Goal: Task Accomplishment & Management: Manage account settings

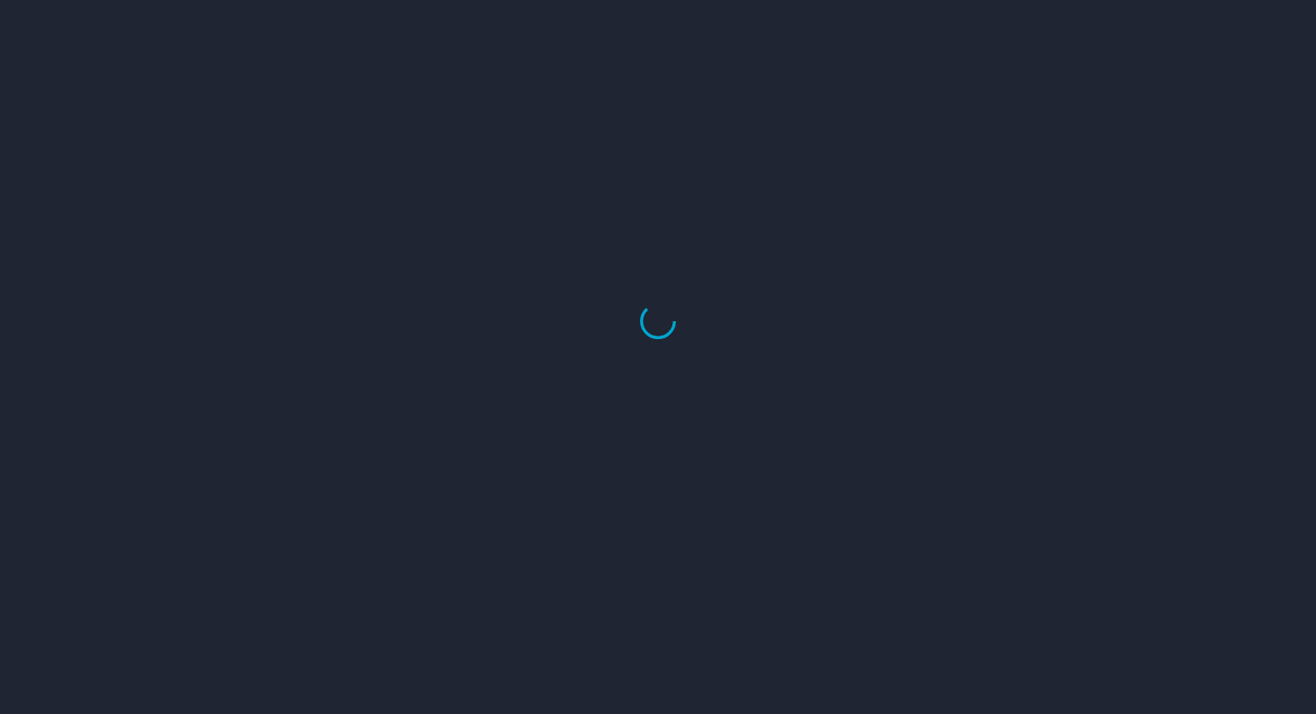
select select "US"
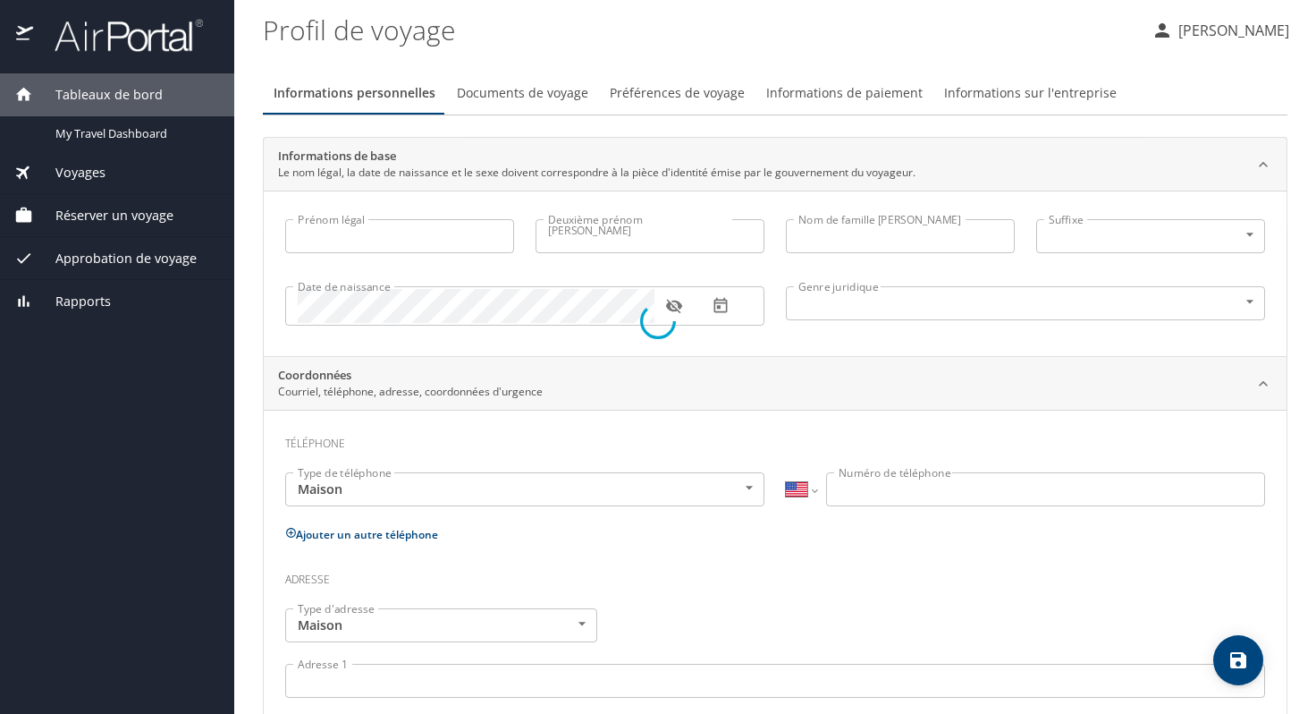
type input "[PERSON_NAME]"
type input "CRETIER"
type input "[DEMOGRAPHIC_DATA]"
select select "FR"
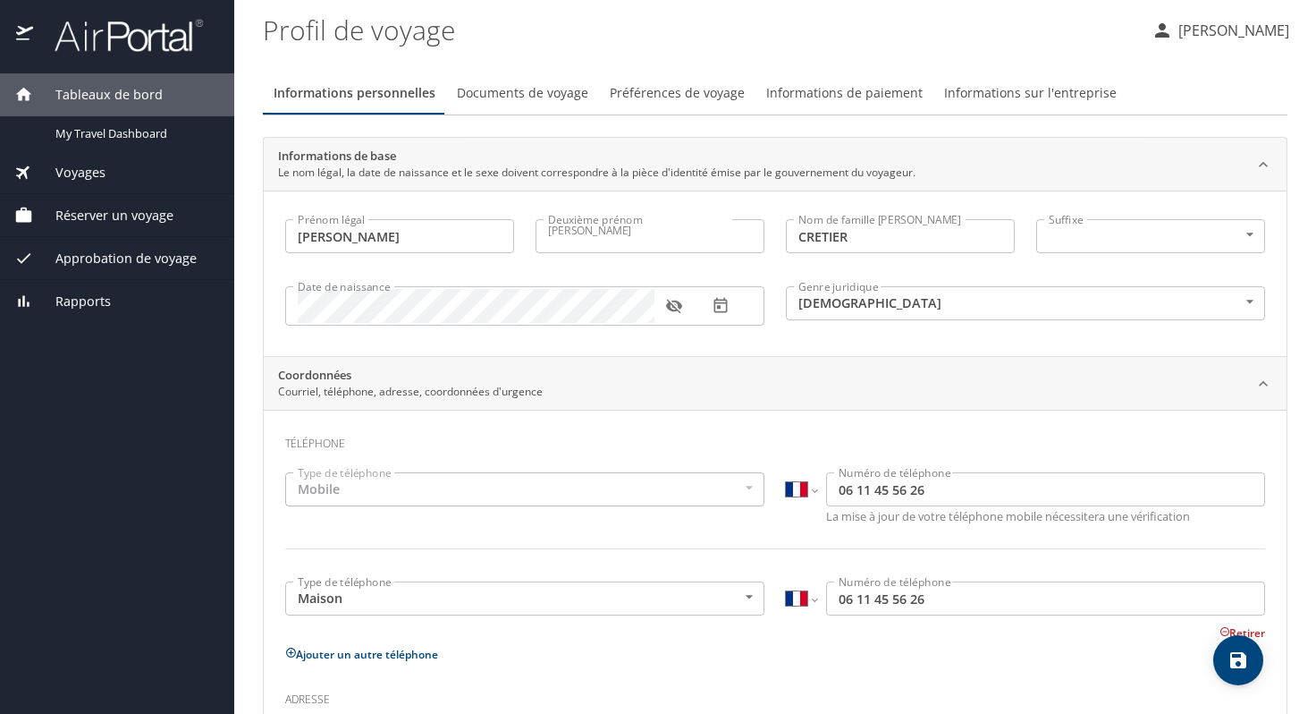
click at [493, 90] on font "Documents de voyage" at bounding box center [522, 92] width 131 height 17
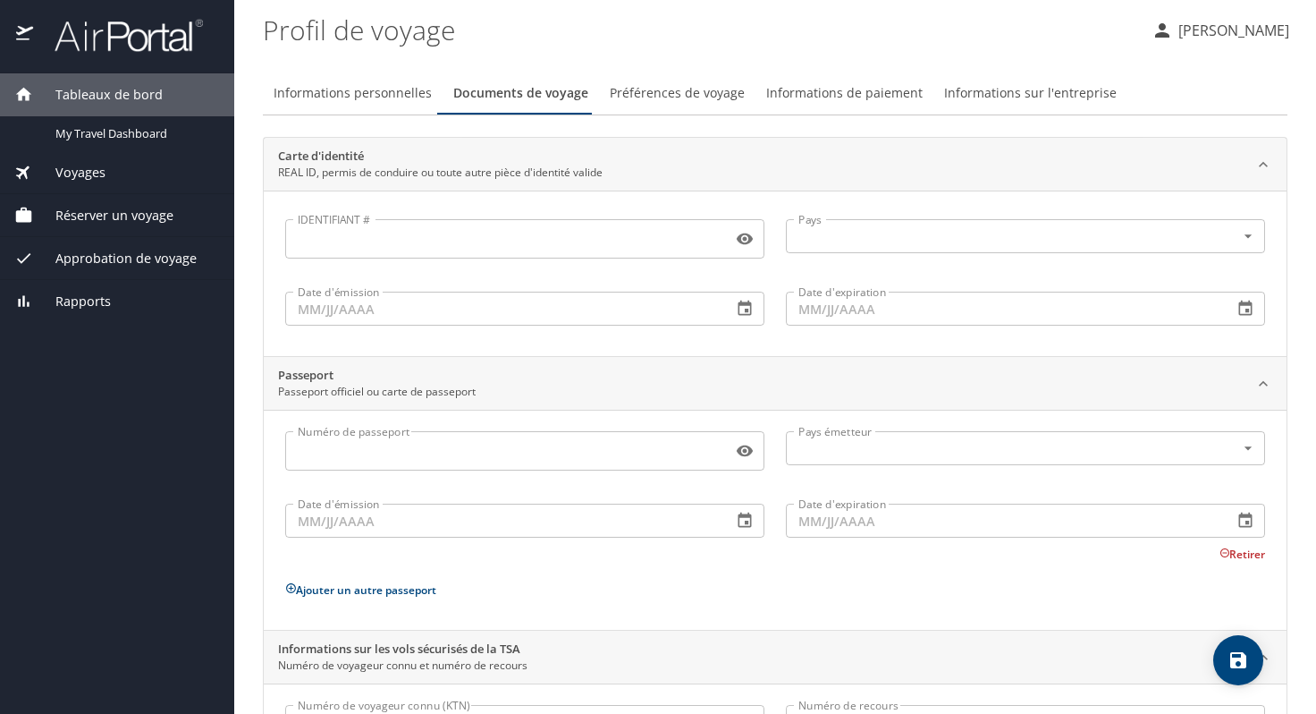
click at [490, 452] on input "Numéro de passeport" at bounding box center [505, 451] width 440 height 34
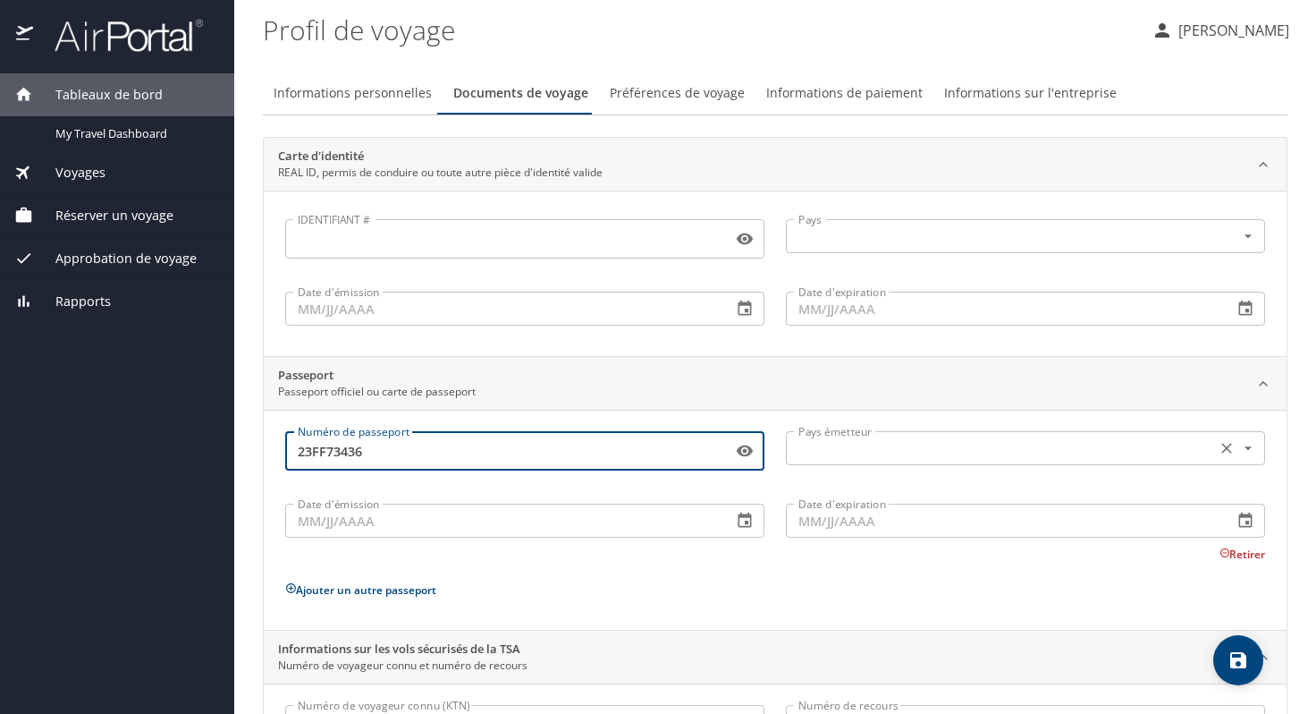
type input "23FF73436"
click at [1031, 453] on input "text" at bounding box center [999, 447] width 416 height 23
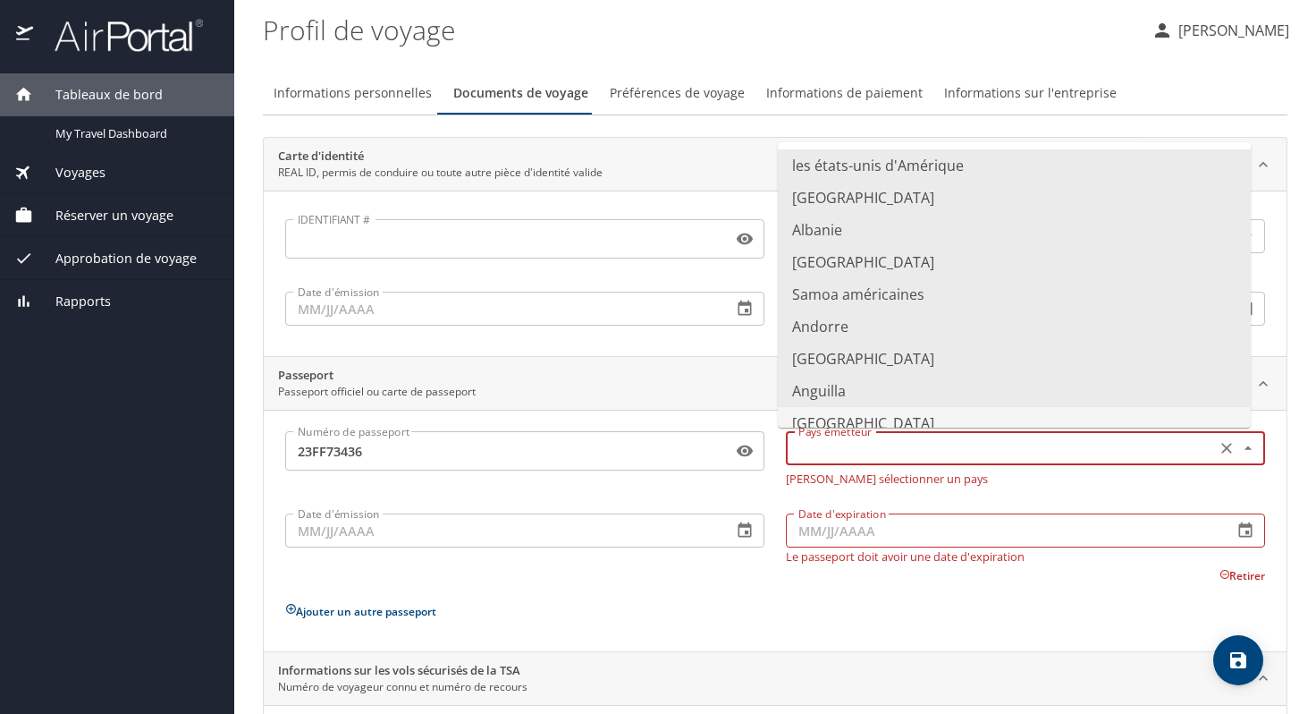
type input "[GEOGRAPHIC_DATA]"
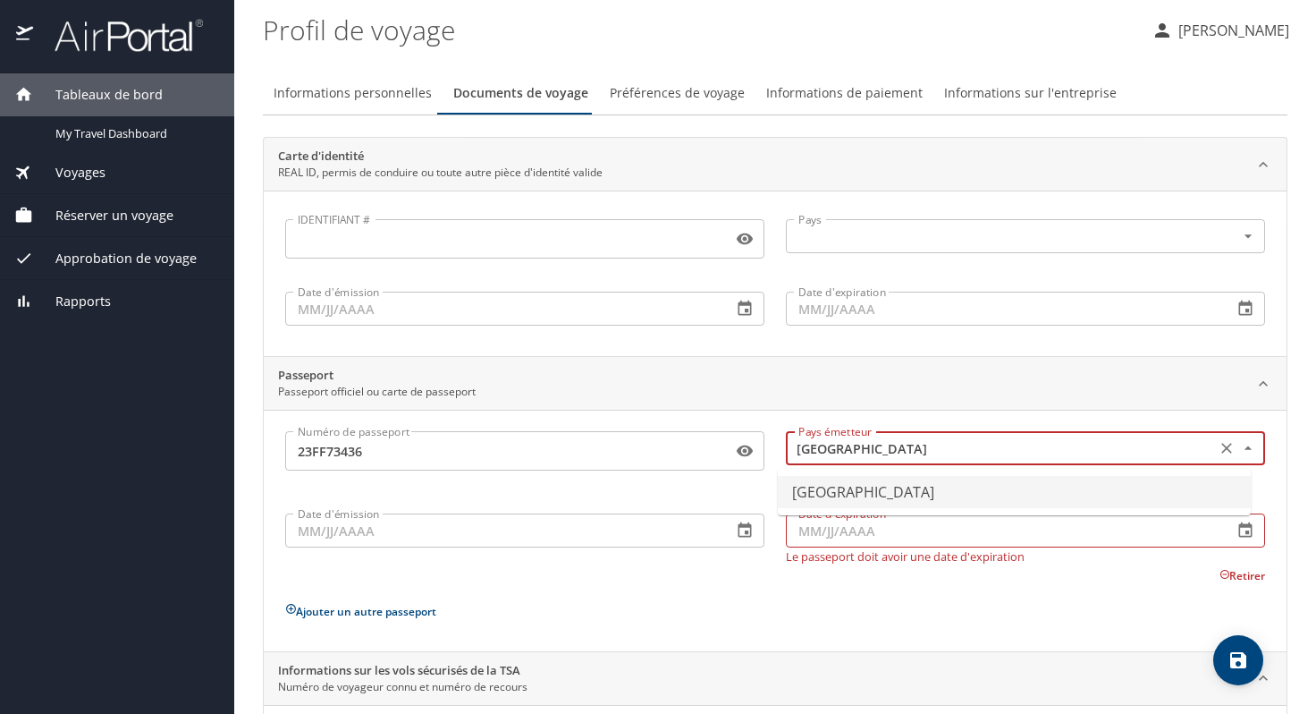
click at [435, 541] on div "Date d'émission Date d'émission" at bounding box center [525, 534] width 501 height 78
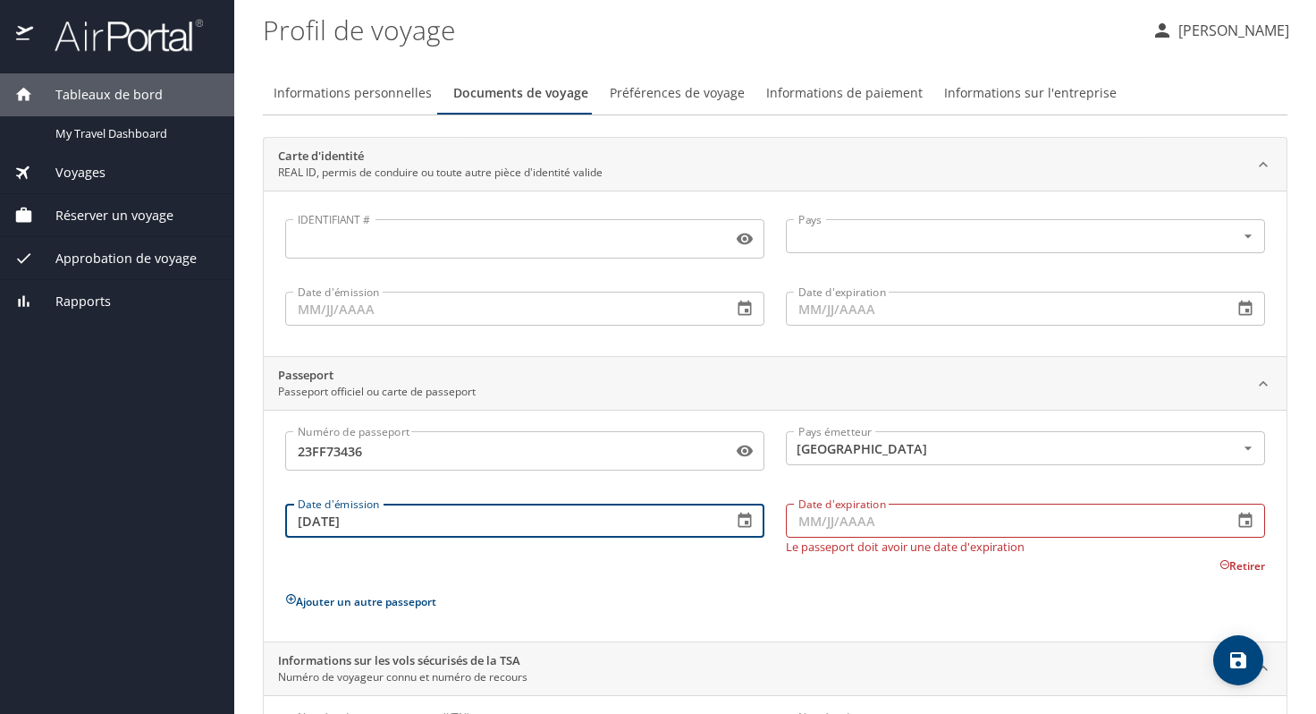
type input "[DATE]"
click at [814, 524] on input "Date d'expiration" at bounding box center [1002, 520] width 433 height 34
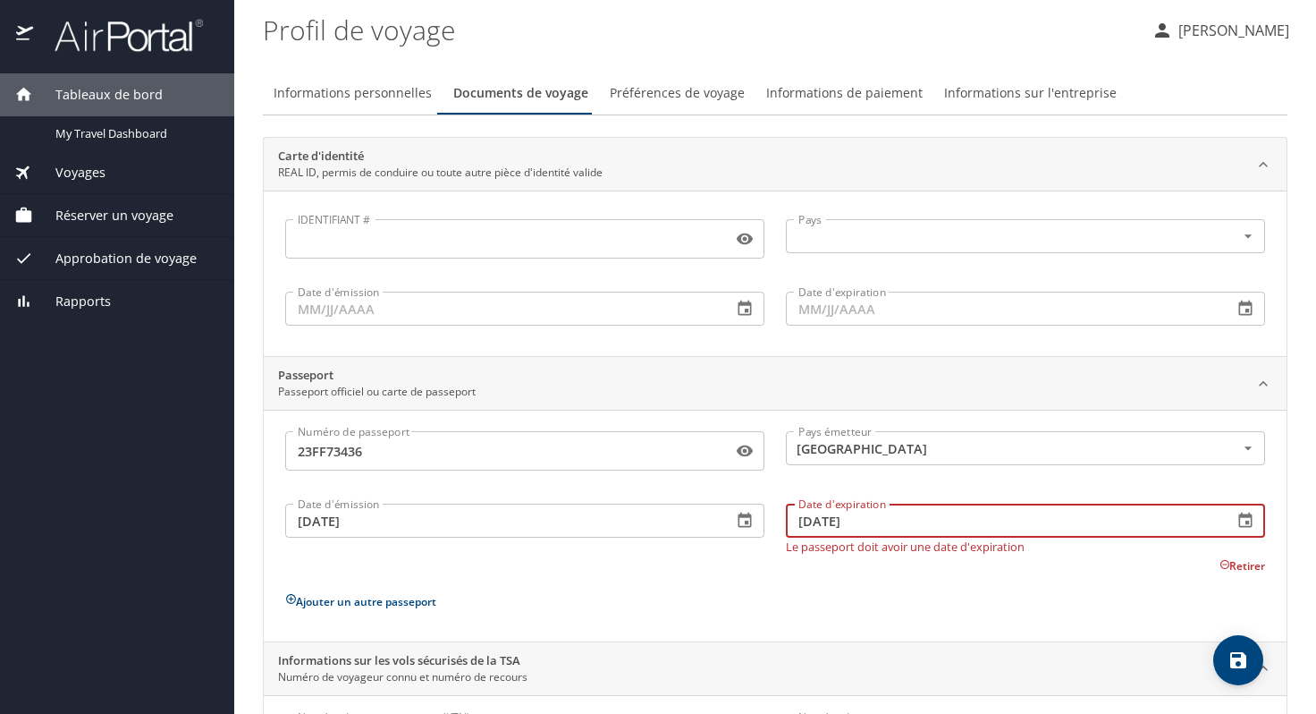
type input "[DATE]"
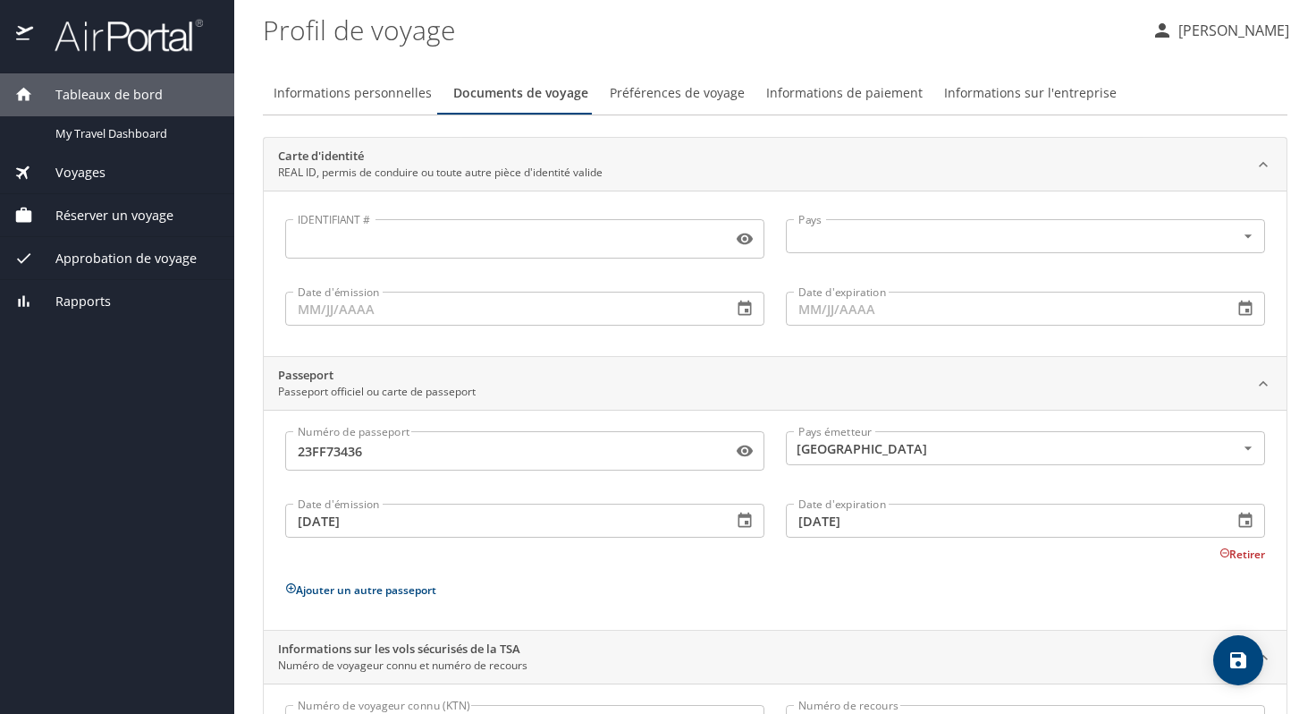
click at [962, 604] on div "Numéro de passeport [PASSPORT] Numéro de passeport Pays émetteur [GEOGRAPHIC_DA…" at bounding box center [775, 523] width 980 height 184
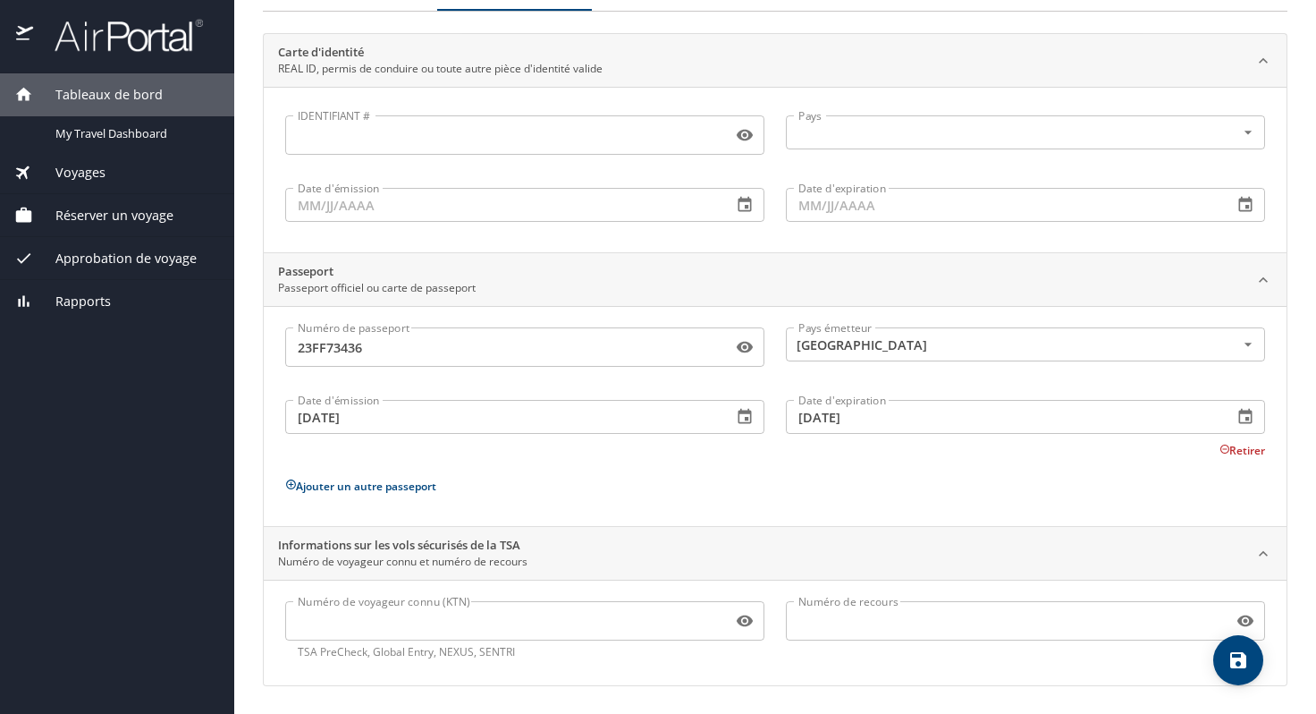
click at [1233, 661] on icon "sauvegarder" at bounding box center [1238, 660] width 16 height 16
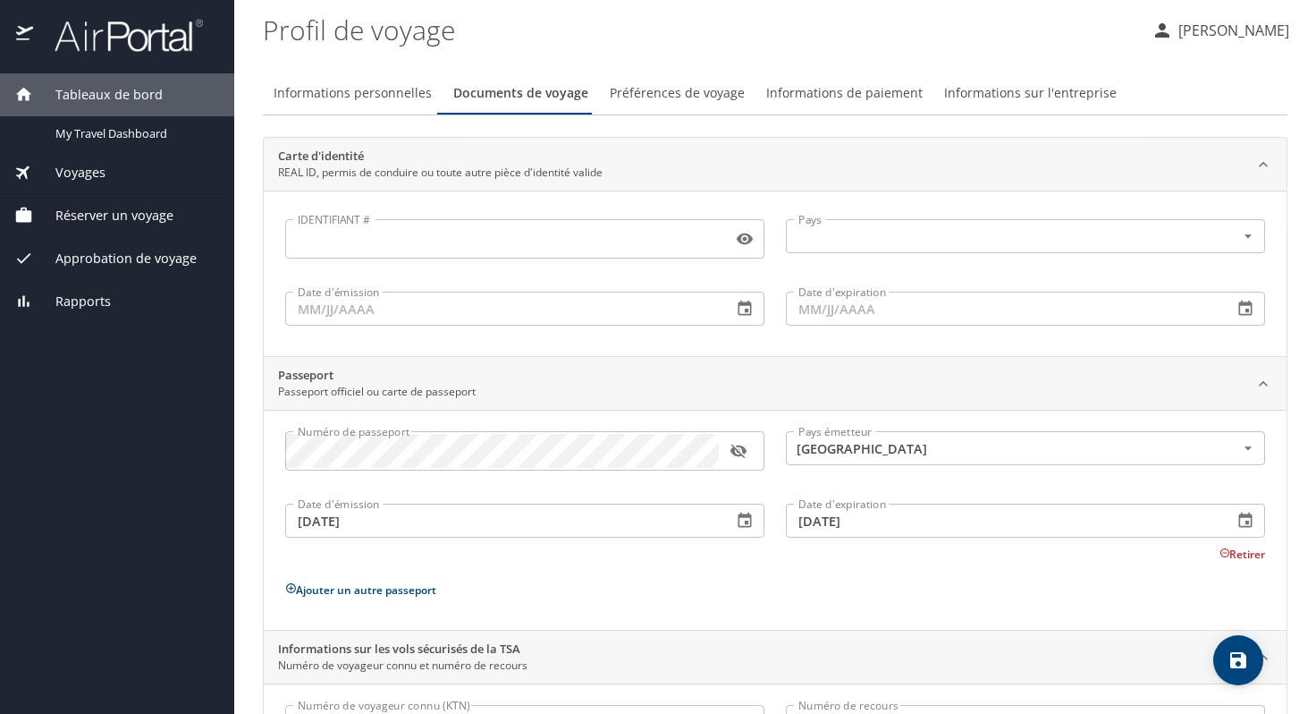
click at [646, 95] on font "Préférences de voyage" at bounding box center [677, 92] width 135 height 17
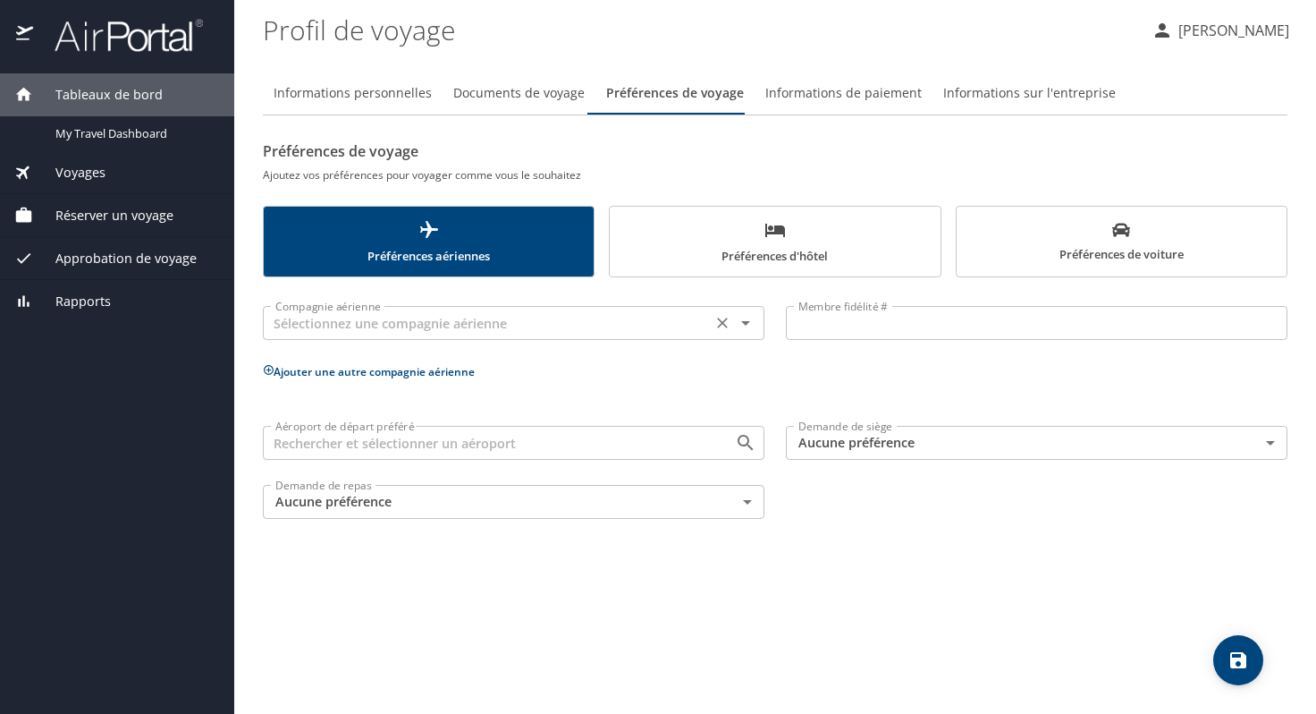
click at [748, 324] on icon "Ouvrir" at bounding box center [745, 322] width 21 height 21
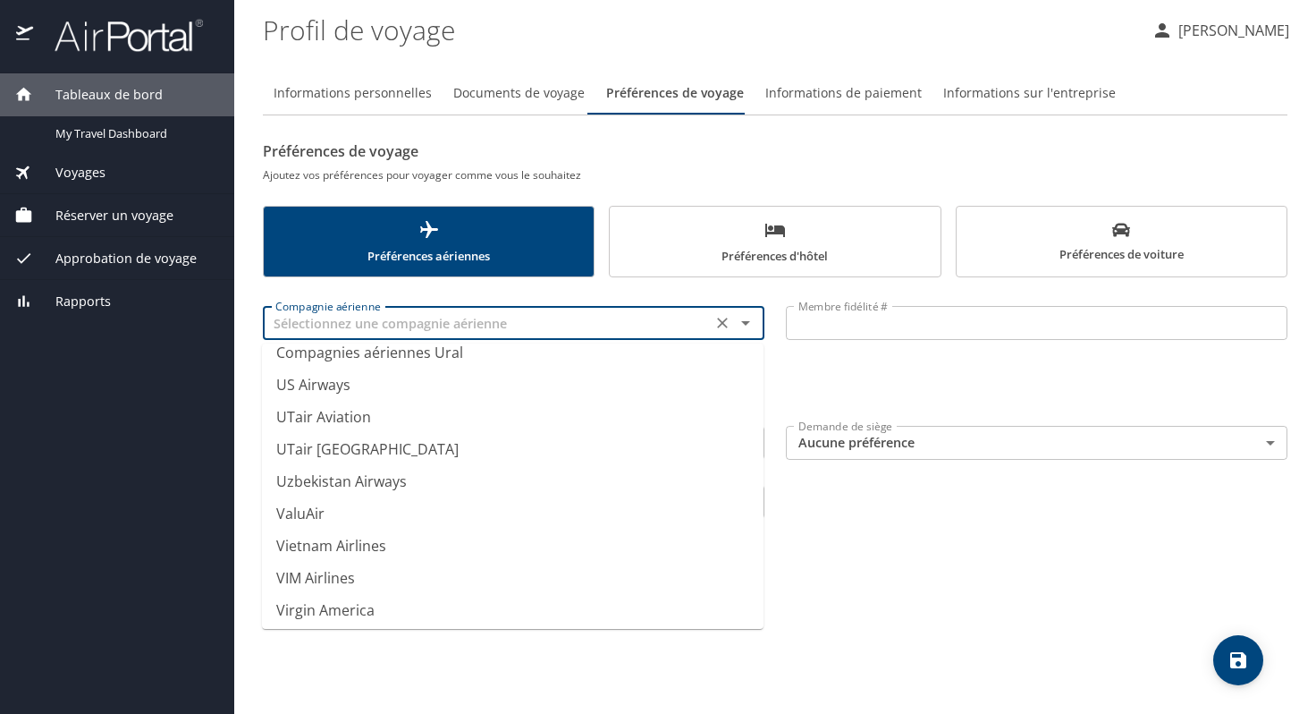
scroll to position [13579, 0]
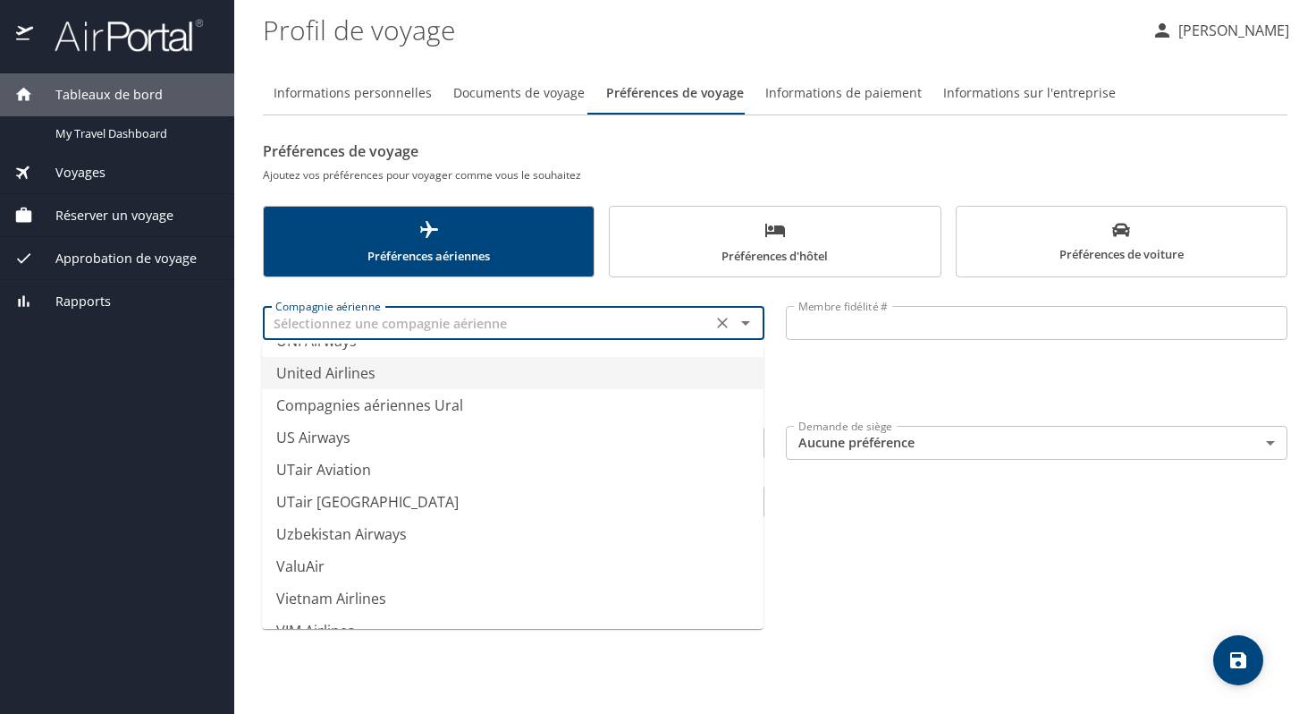
click at [355, 369] on font "United Airlines" at bounding box center [325, 373] width 99 height 20
type input "United Airlines"
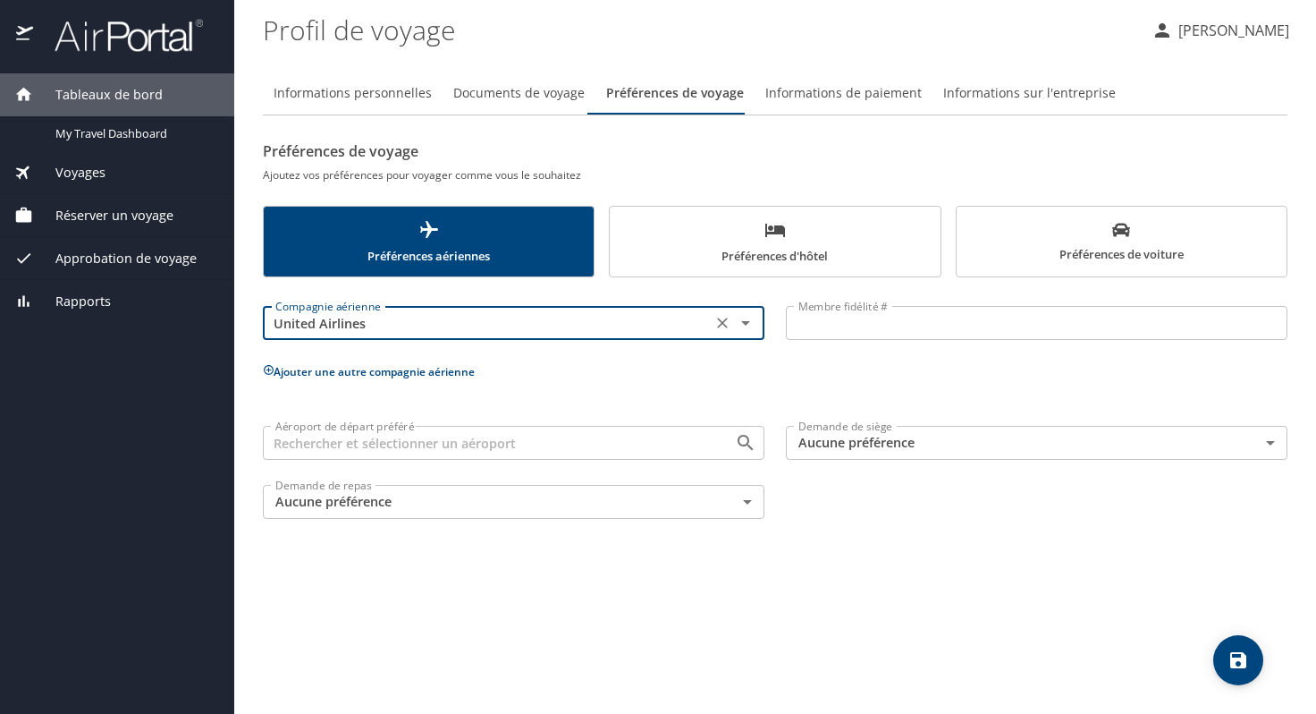
click at [841, 328] on input "Membre fidélité #" at bounding box center [1037, 323] width 502 height 34
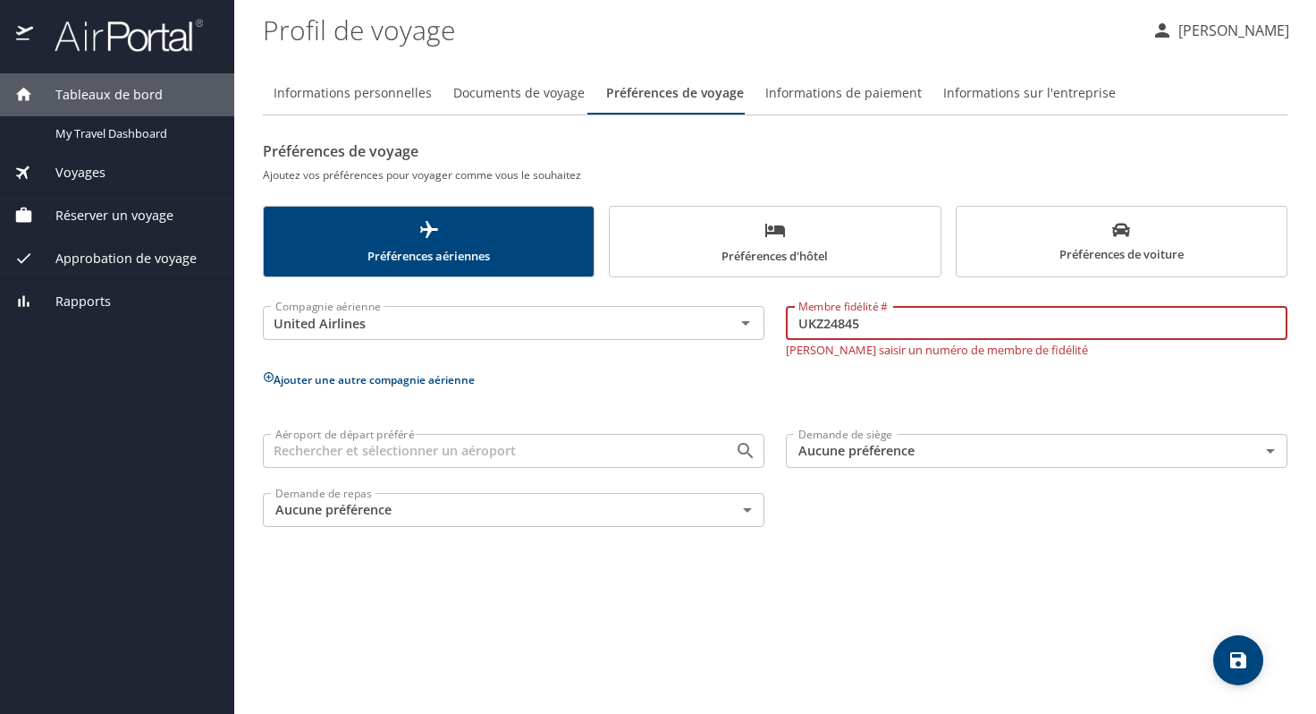
type input "UKZ24845"
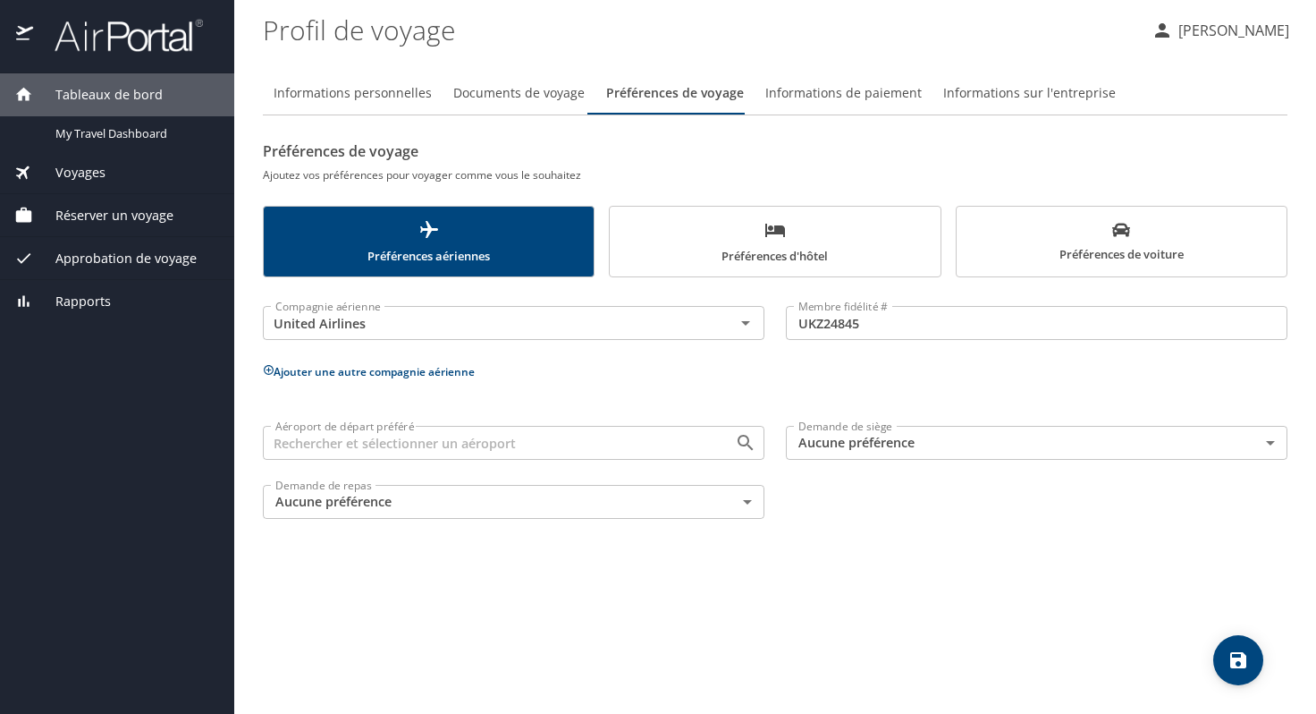
click at [913, 615] on div "Informations personnelles Documents de voyage Préférences de voyage Information…" at bounding box center [775, 385] width 1025 height 656
click at [1271, 443] on body "Tableaux de bord My Travel Dashboard Voyages Current / Future Trips Past Trips …" at bounding box center [658, 357] width 1316 height 714
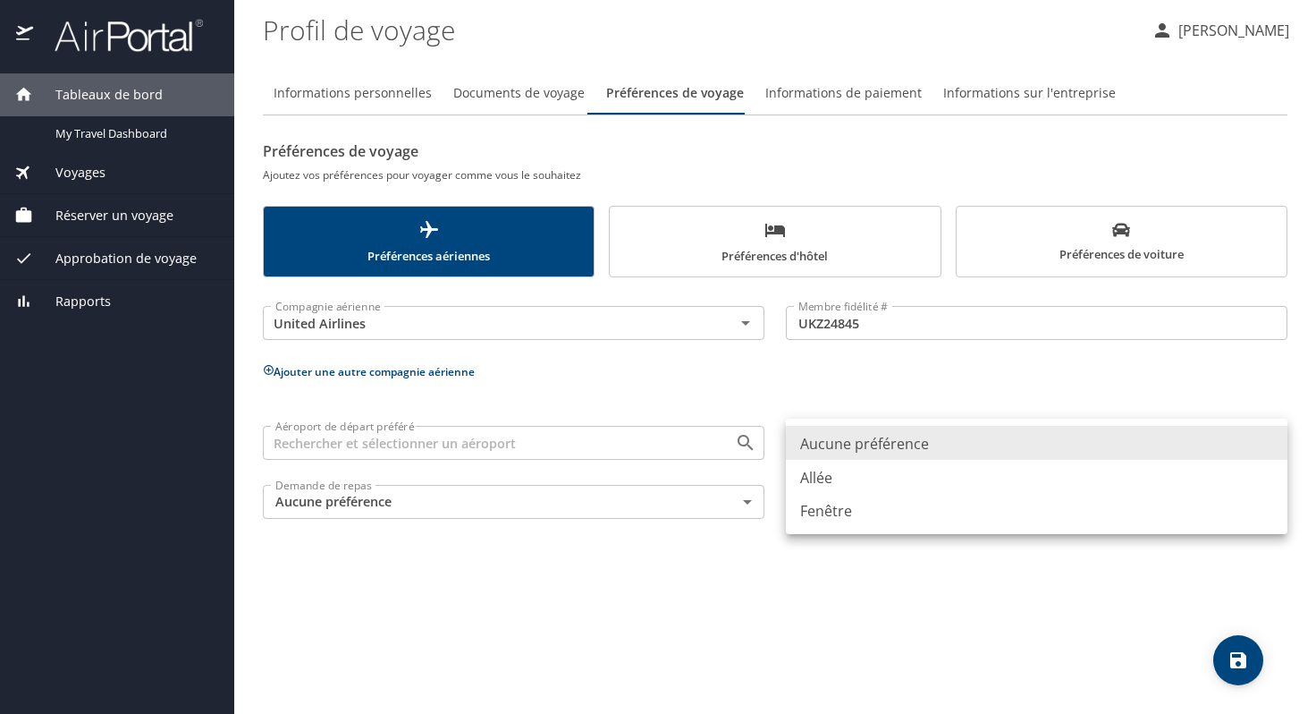
click at [826, 511] on font "Fenêtre" at bounding box center [826, 511] width 52 height 20
type input "Window"
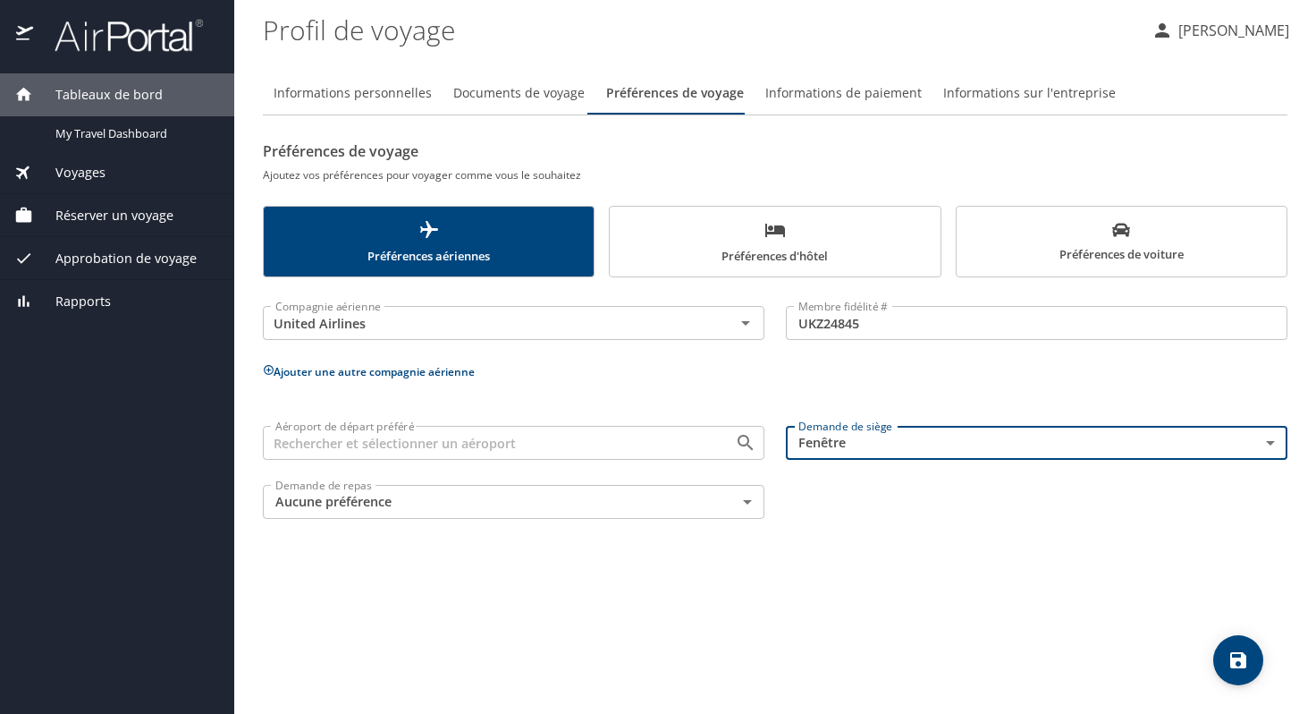
click at [901, 554] on div "Informations personnelles Documents de voyage Préférences de voyage Information…" at bounding box center [775, 385] width 1025 height 656
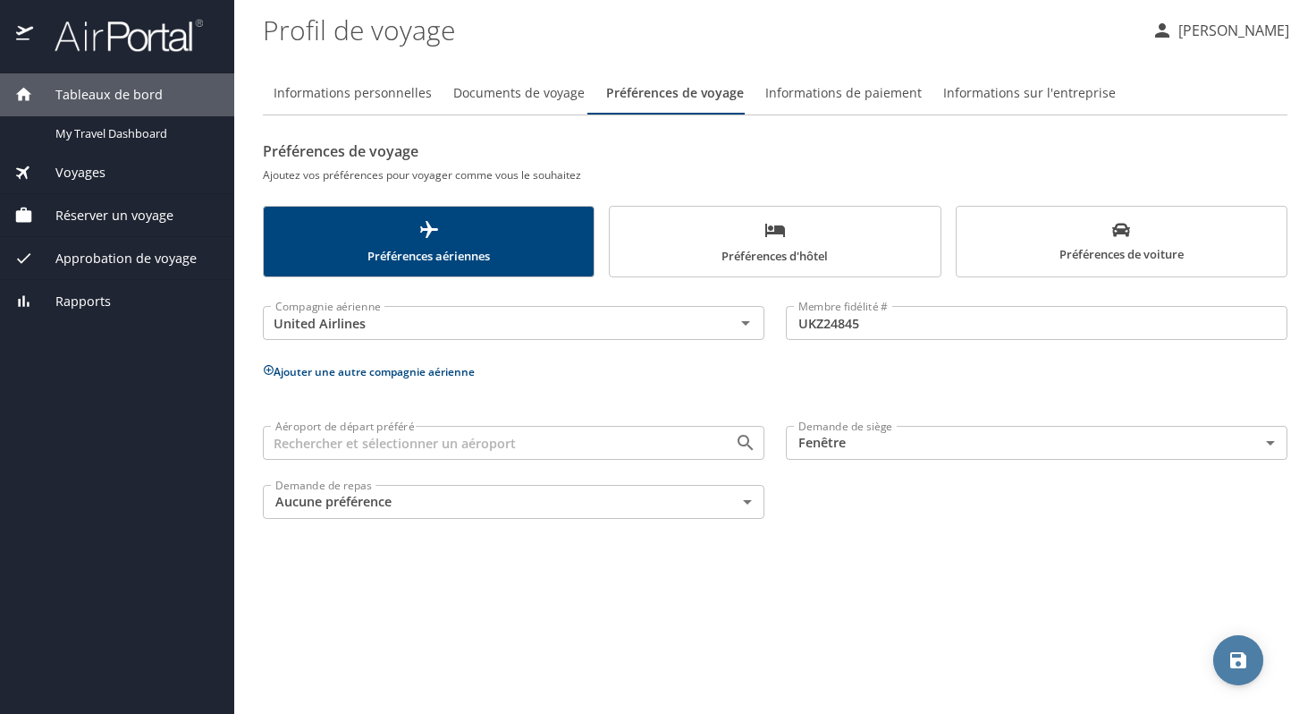
click at [1238, 655] on icon "sauvegarder" at bounding box center [1238, 659] width 21 height 21
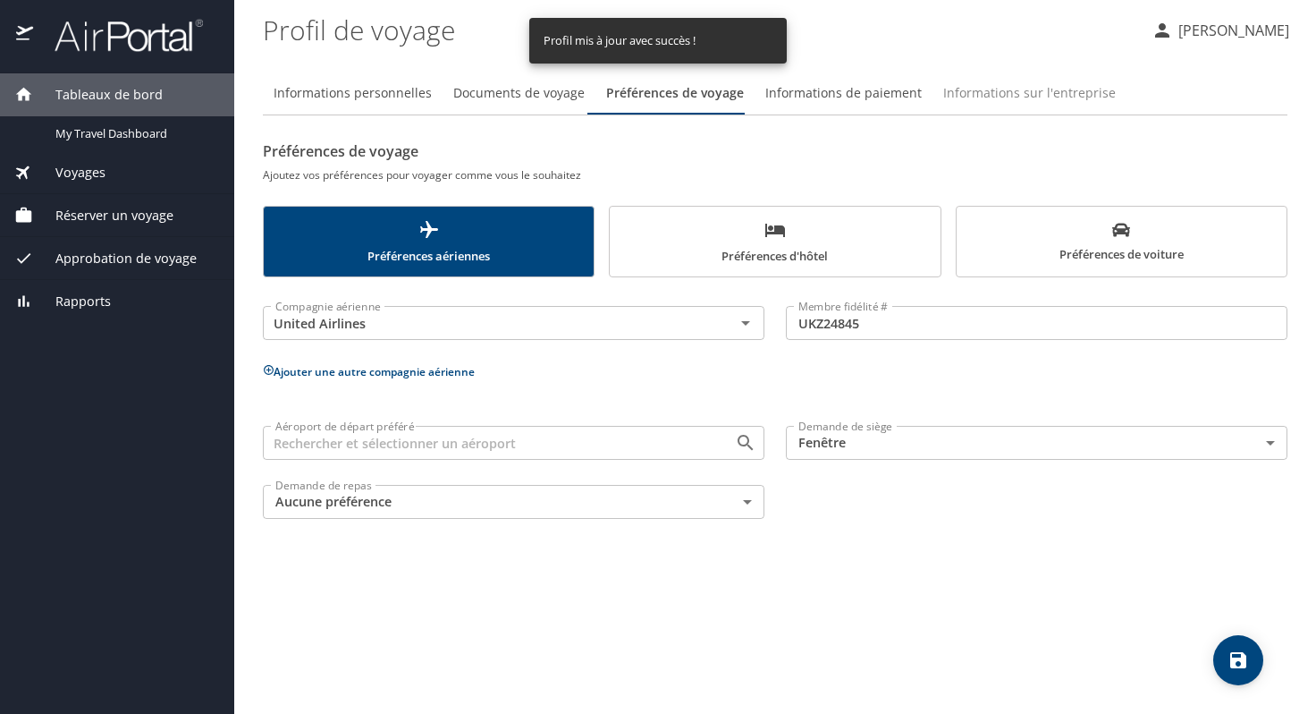
click at [1019, 94] on font "Informations sur l'entreprise" at bounding box center [1029, 92] width 173 height 17
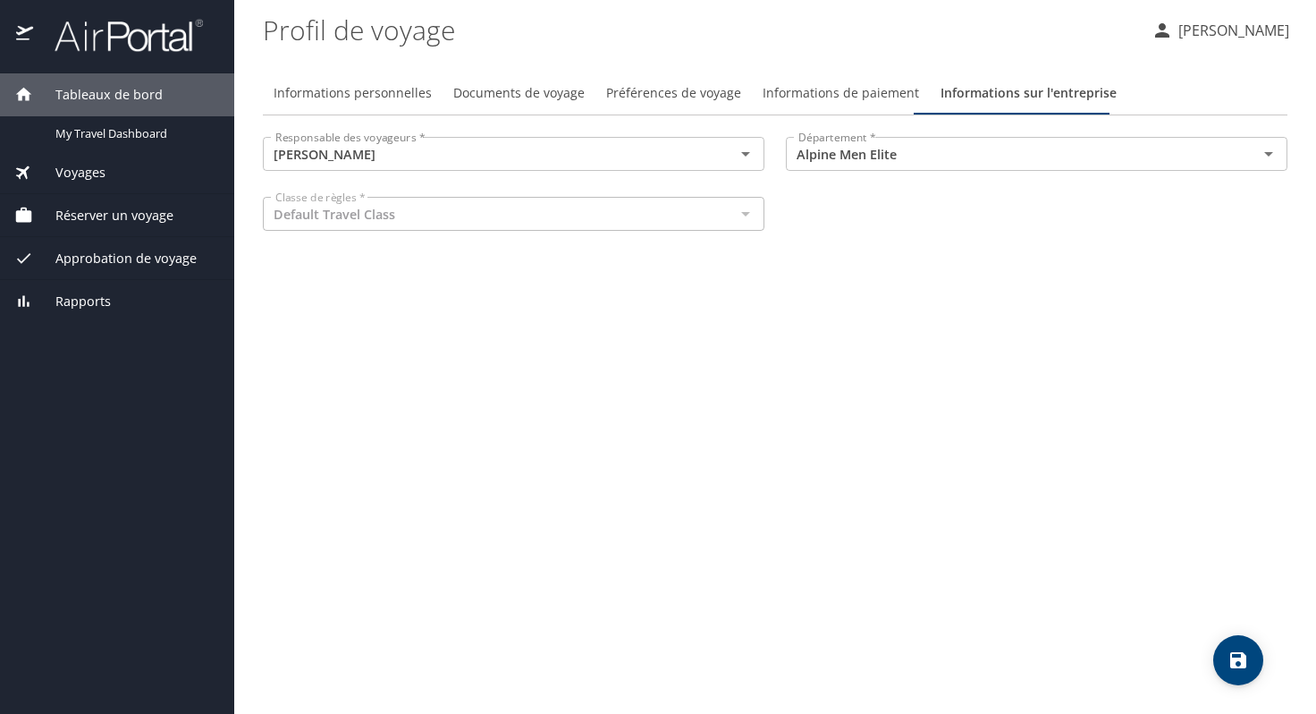
click at [513, 94] on font "Documents de voyage" at bounding box center [518, 92] width 131 height 17
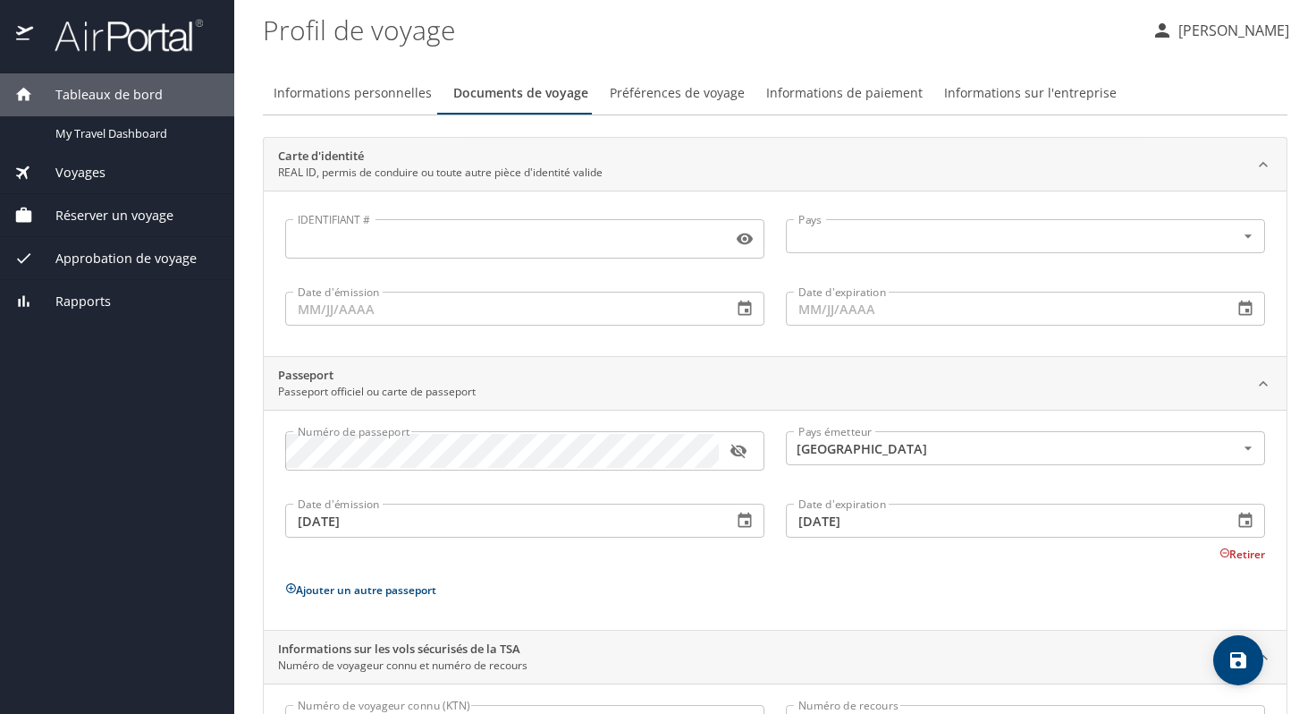
click at [383, 97] on font "Informations personnelles" at bounding box center [353, 92] width 158 height 17
select select "FR"
select select "US"
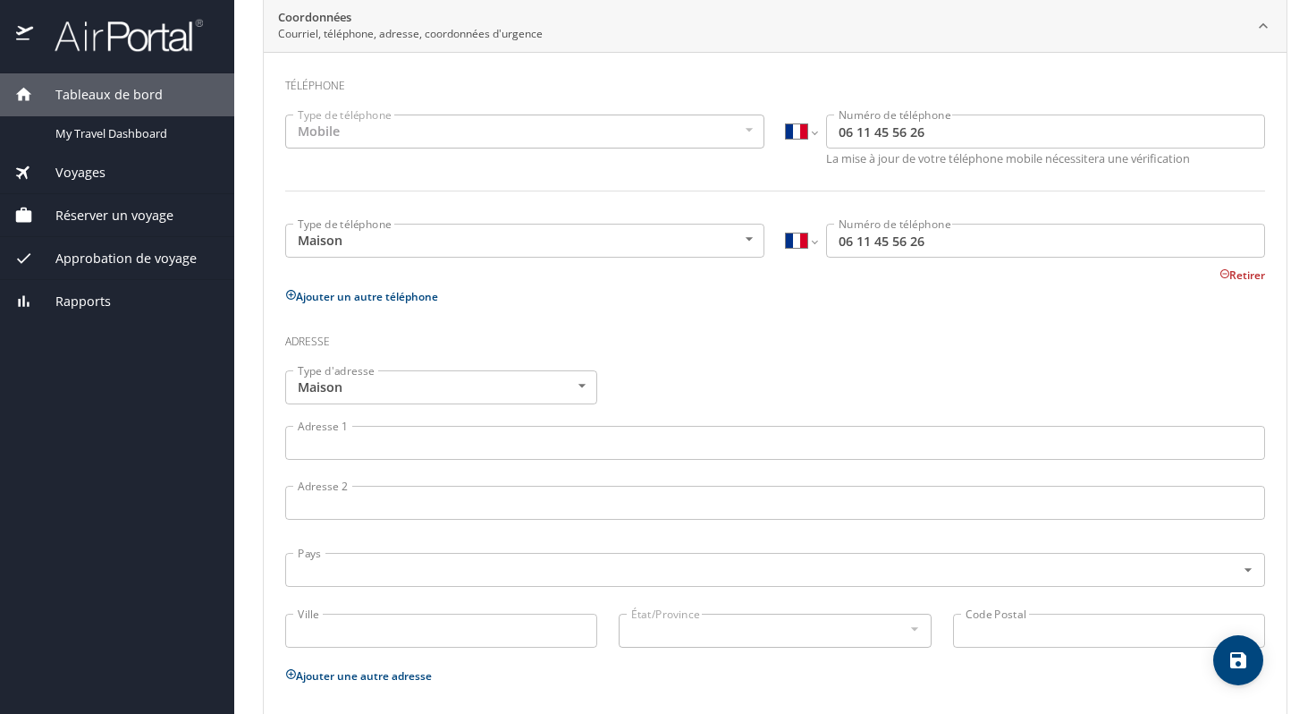
scroll to position [545, 0]
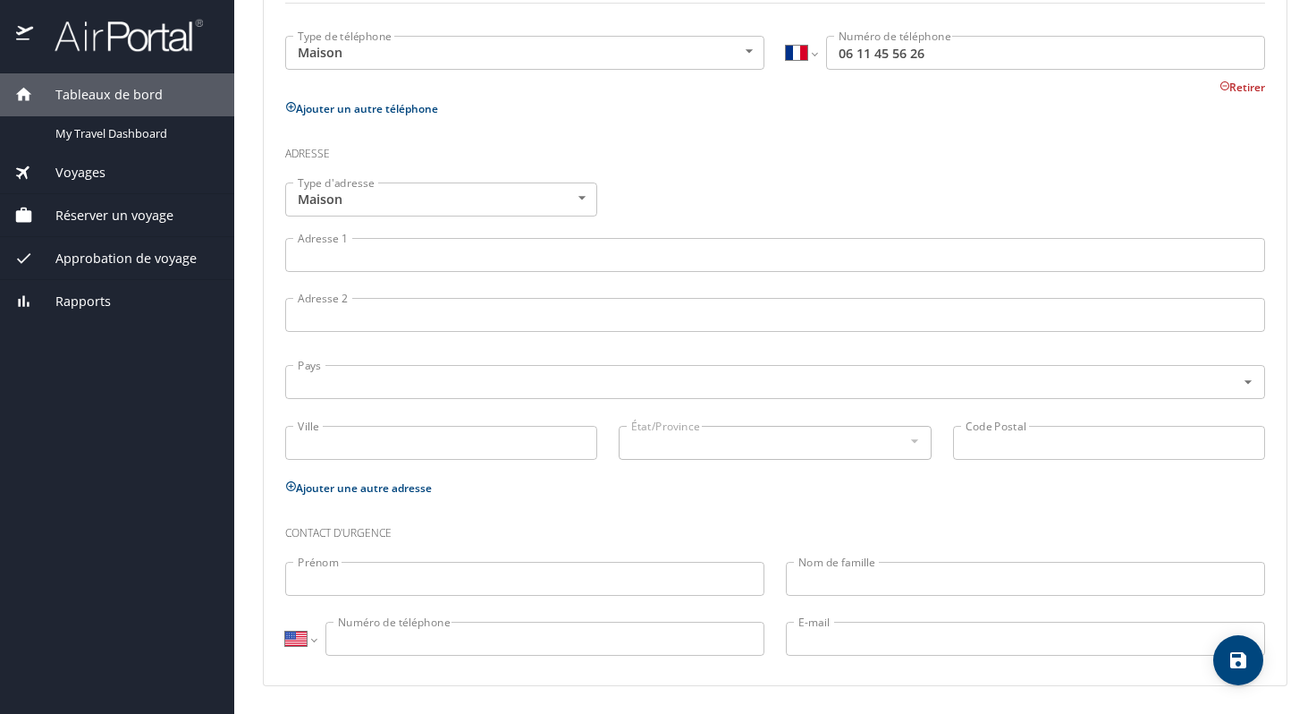
click at [377, 582] on input "Prénom" at bounding box center [524, 579] width 479 height 34
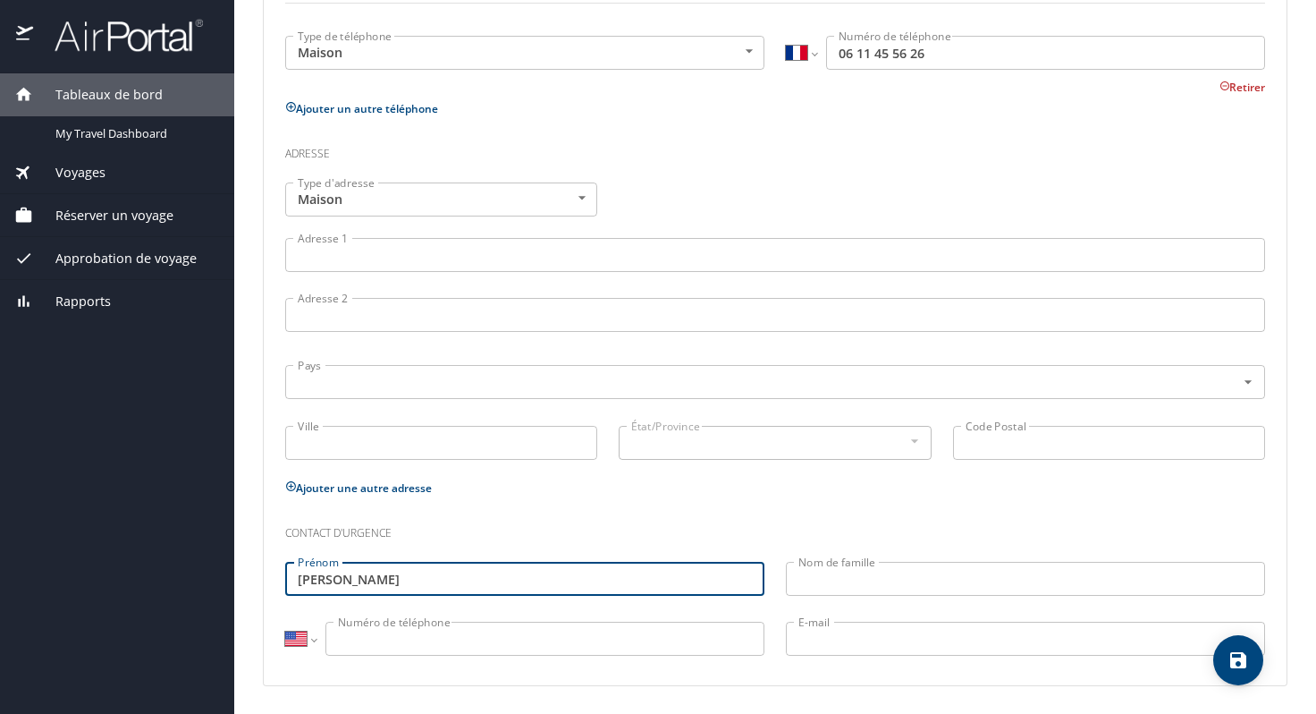
type input "[PERSON_NAME]"
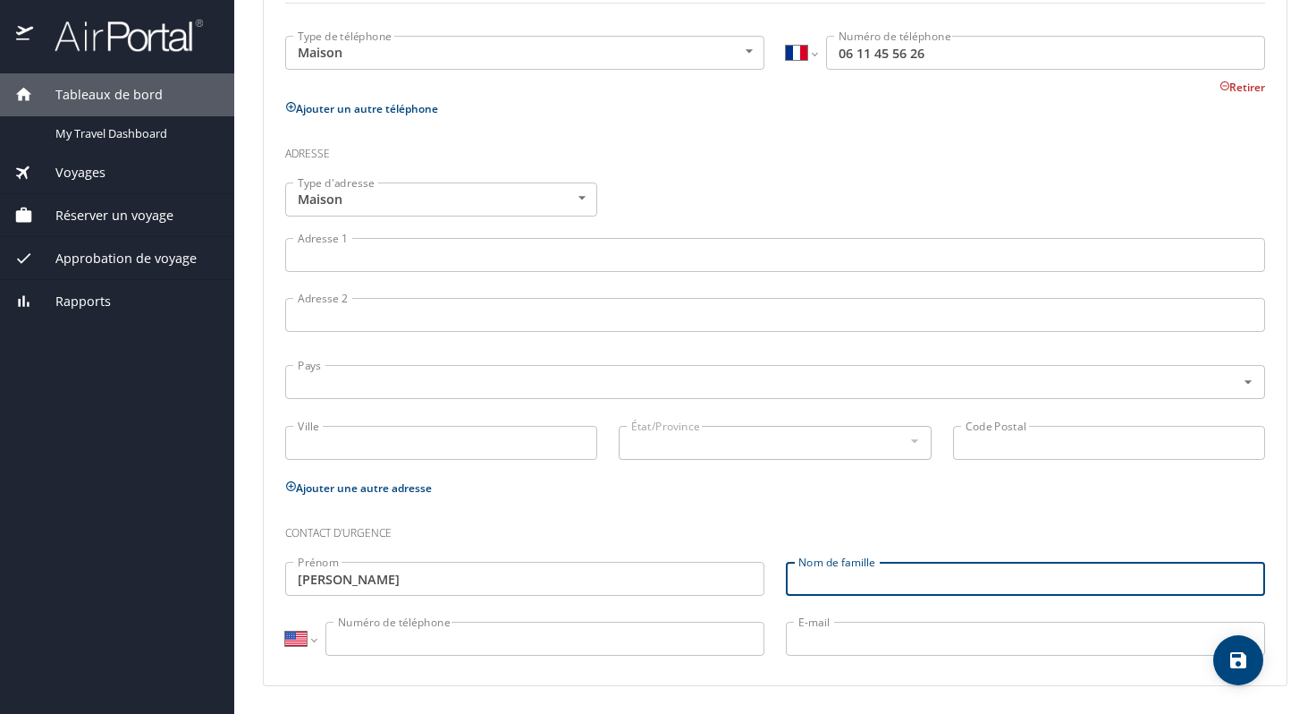
click at [892, 573] on input "Nom de famille" at bounding box center [1025, 579] width 479 height 34
type input "Bonnet"
click at [314, 634] on select "International [GEOGRAPHIC_DATA] [GEOGRAPHIC_DATA] [GEOGRAPHIC_DATA] [GEOGRAPHIC…" at bounding box center [300, 638] width 30 height 34
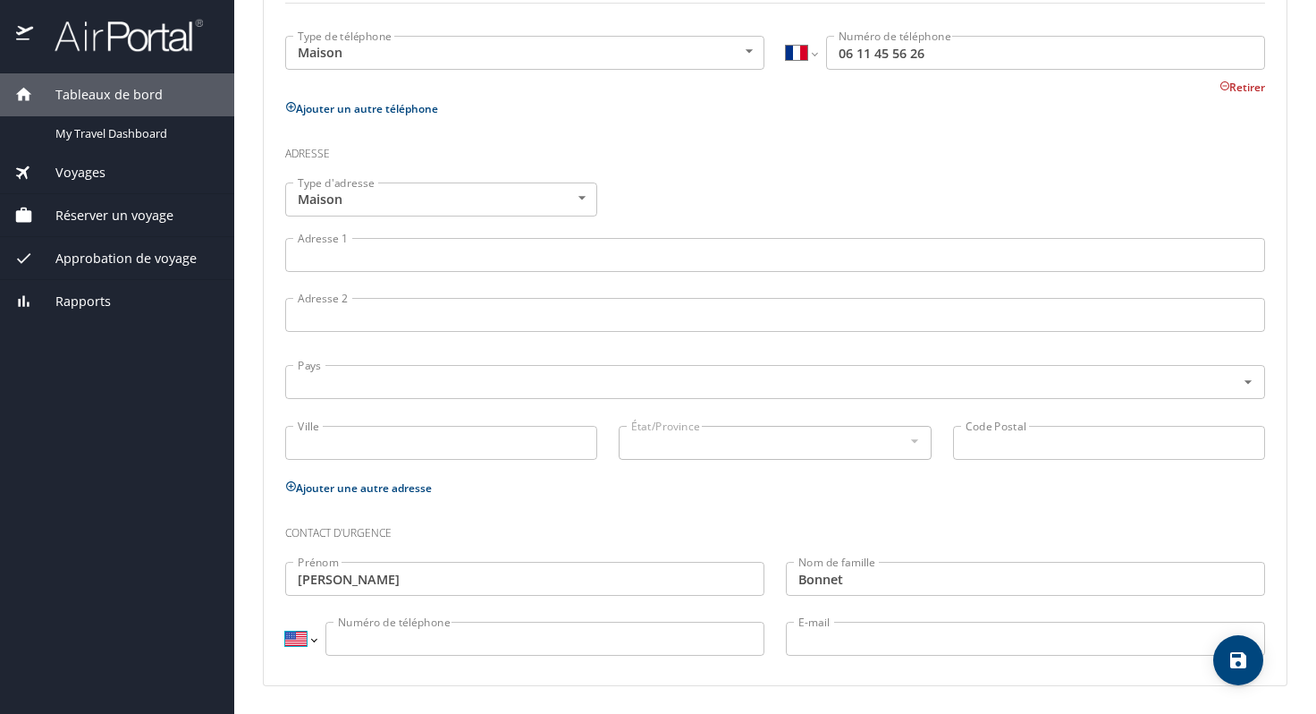
select select "FR"
click at [285, 621] on select "International [GEOGRAPHIC_DATA] [GEOGRAPHIC_DATA] [GEOGRAPHIC_DATA] [GEOGRAPHIC…" at bounding box center [300, 638] width 30 height 34
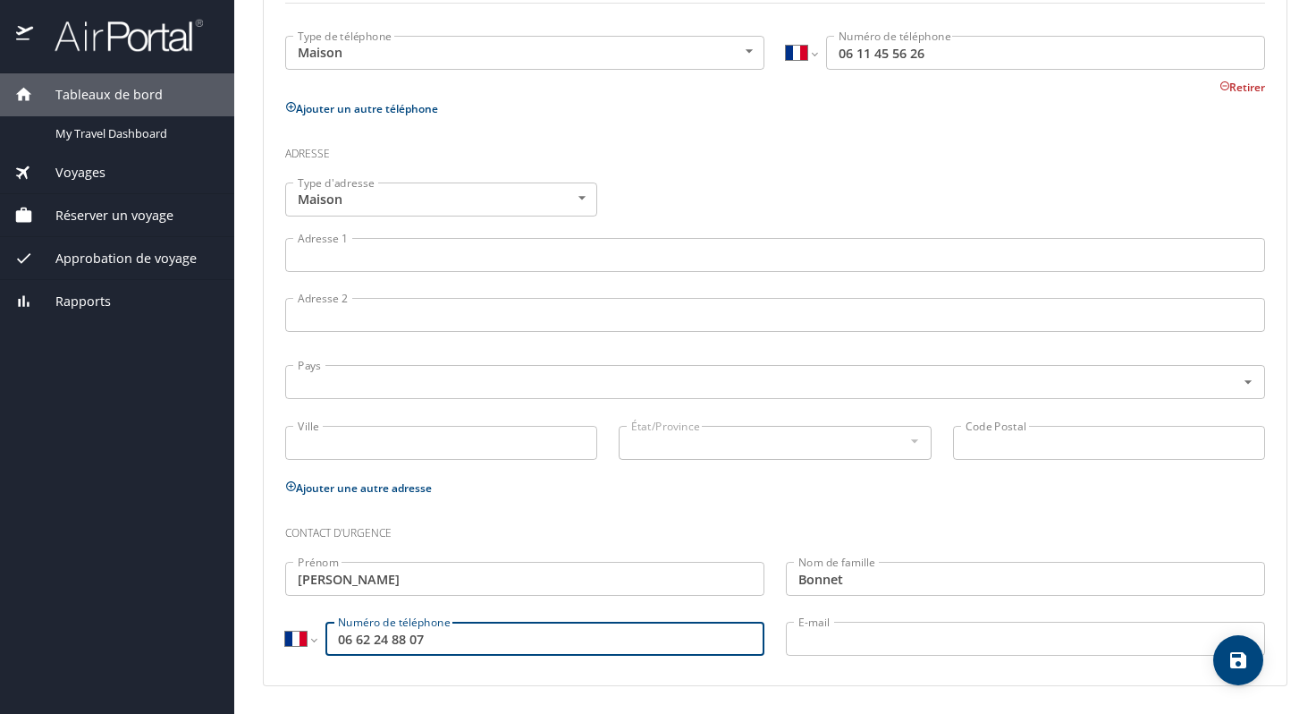
type input "06 62 24 88 07"
click at [1235, 665] on icon "sauvegarder" at bounding box center [1238, 660] width 16 height 16
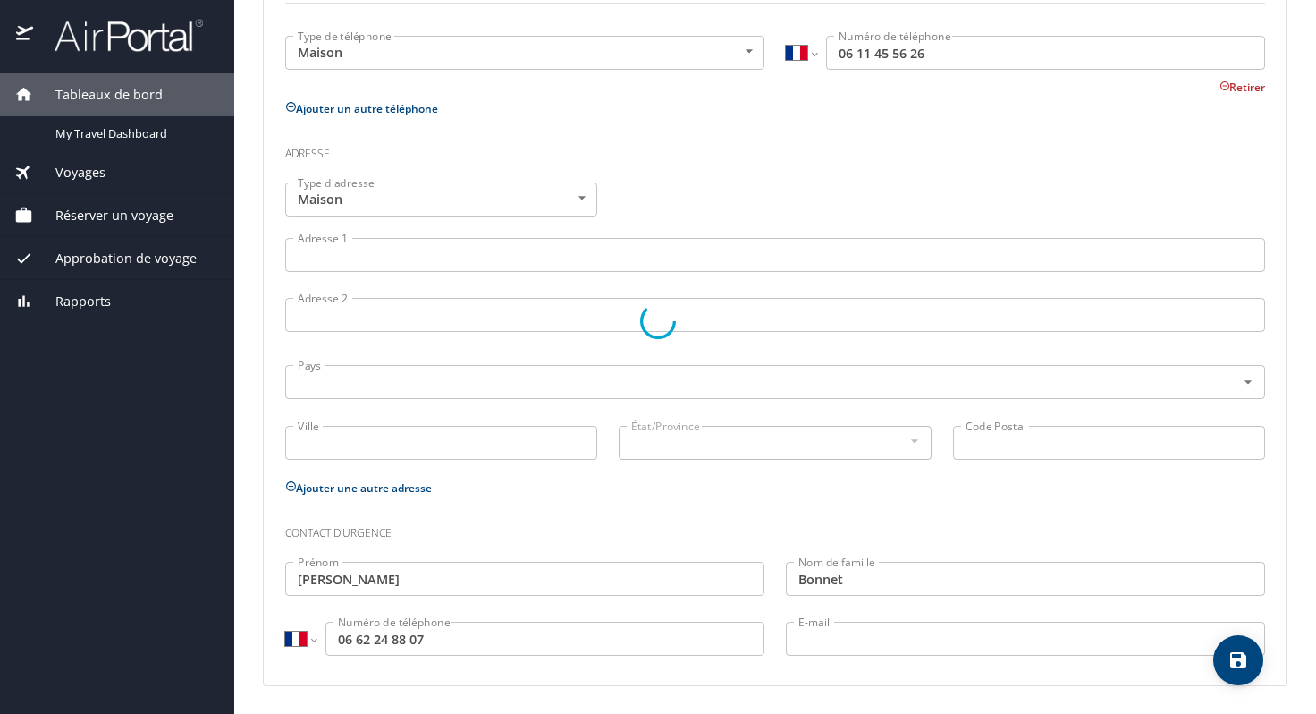
select select "FR"
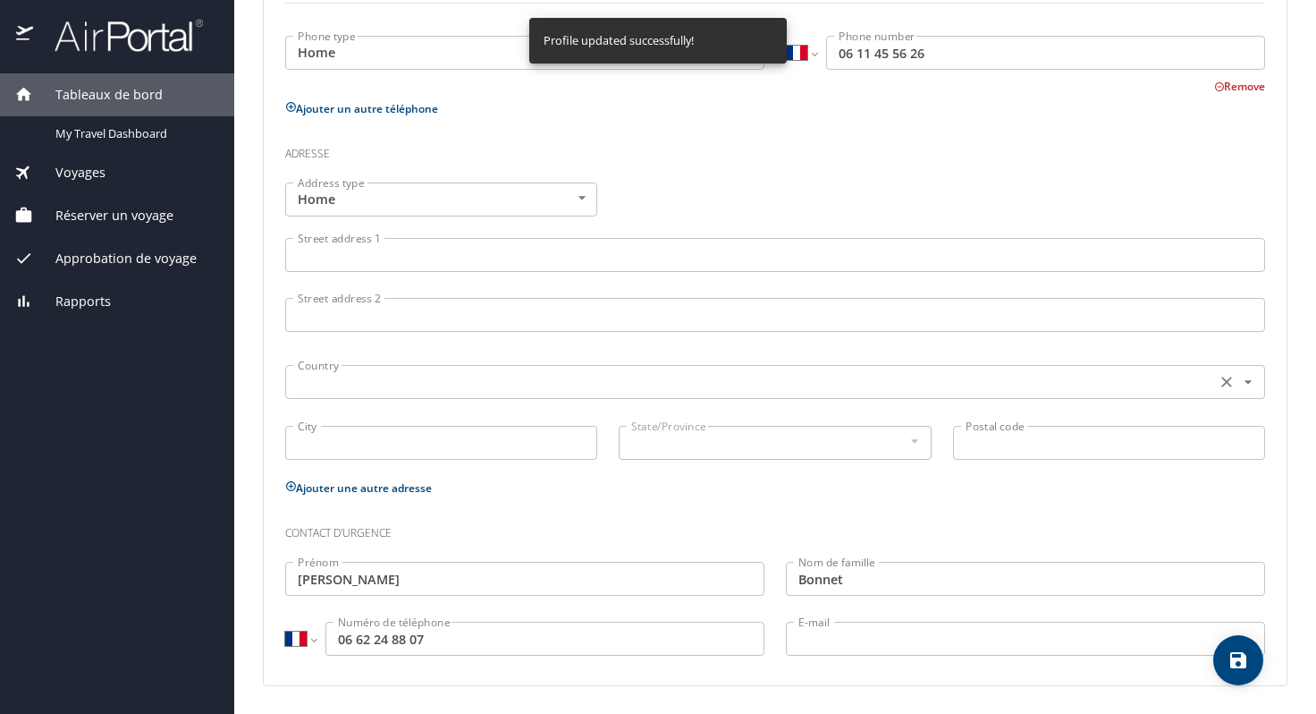
select select "FR"
click at [394, 255] on input "Adresse 1" at bounding box center [775, 255] width 980 height 34
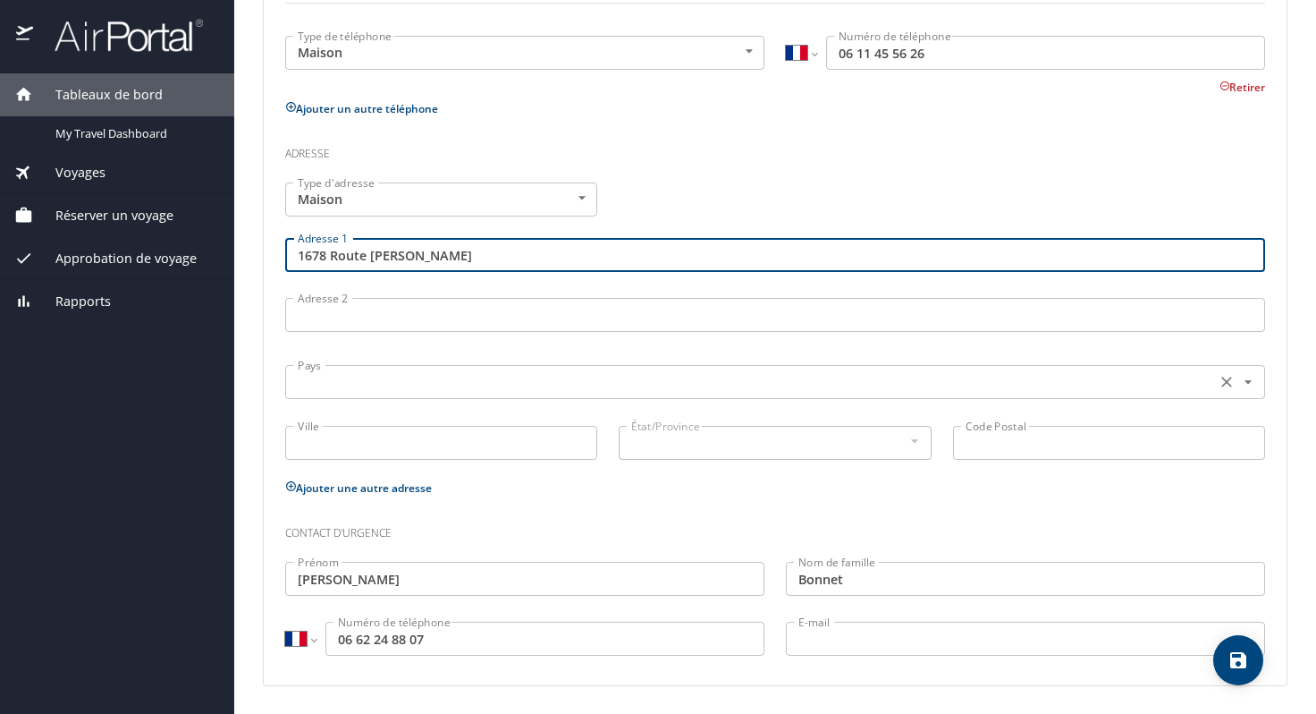
type input "1678 Route [PERSON_NAME]"
click at [399, 373] on input "text" at bounding box center [749, 381] width 917 height 23
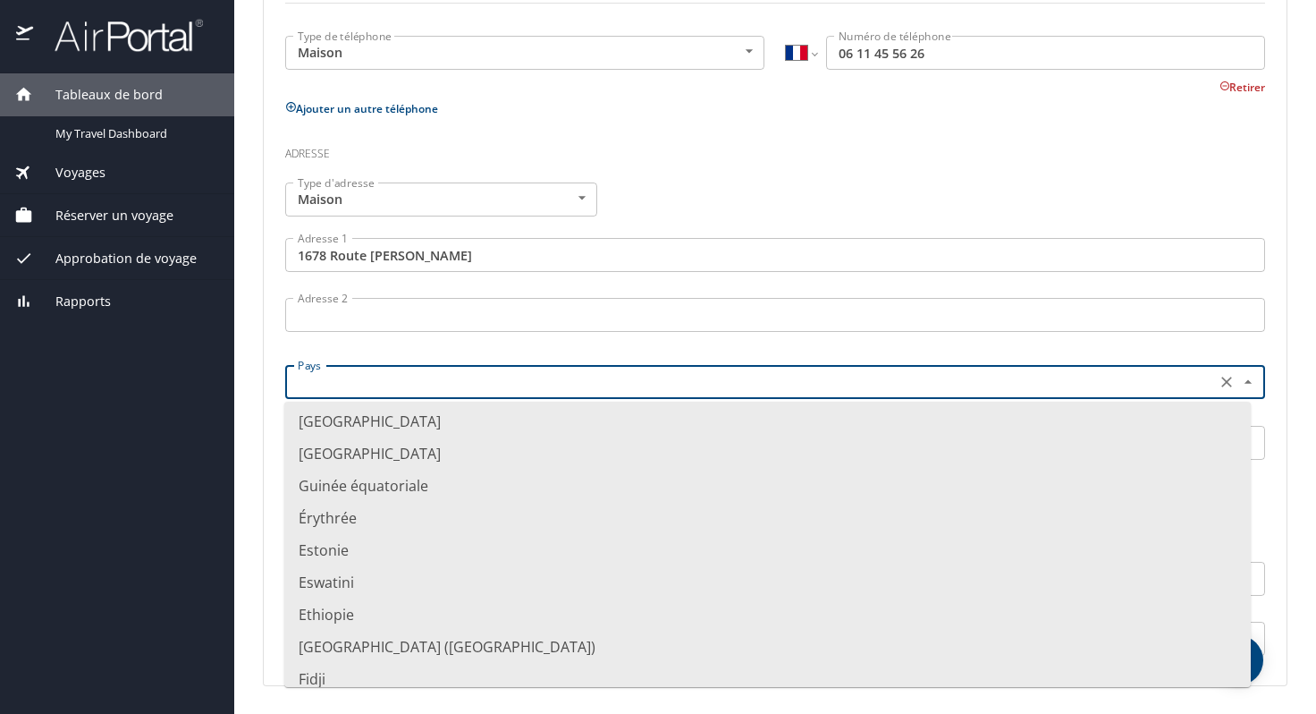
scroll to position [2146, 0]
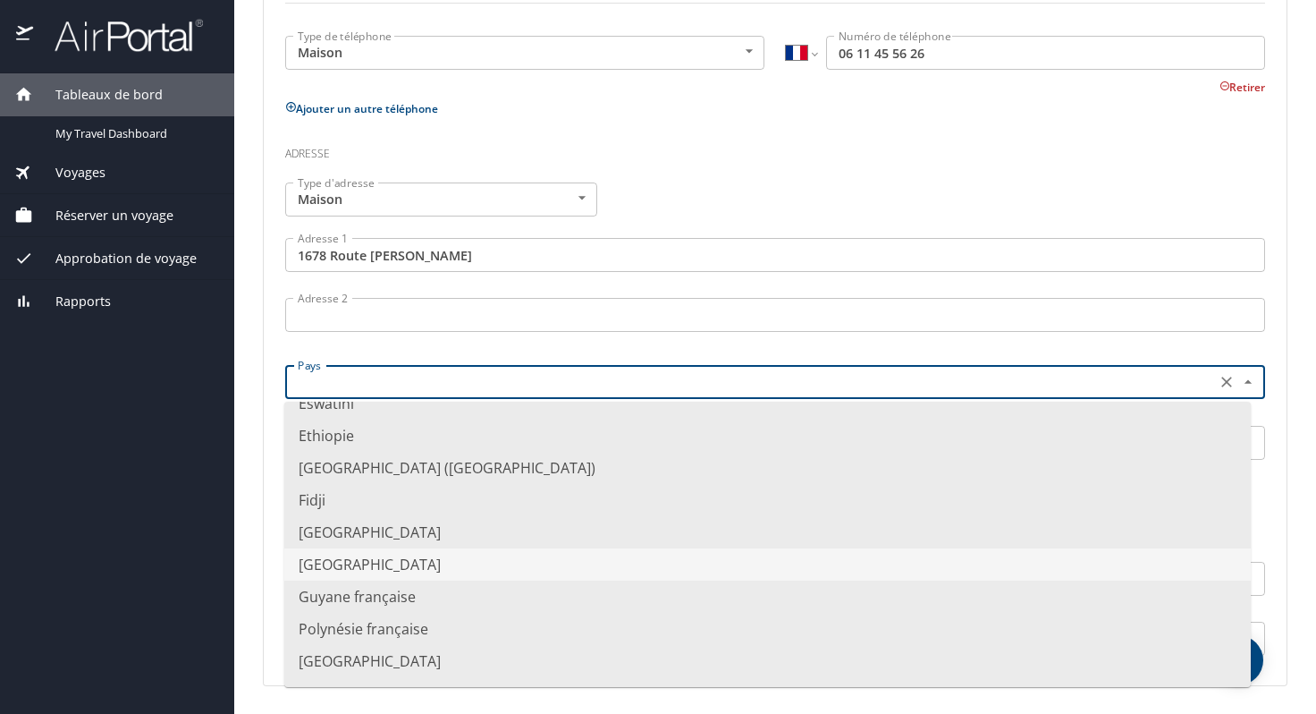
click at [326, 558] on font "[GEOGRAPHIC_DATA]" at bounding box center [370, 564] width 142 height 20
type input "[GEOGRAPHIC_DATA]"
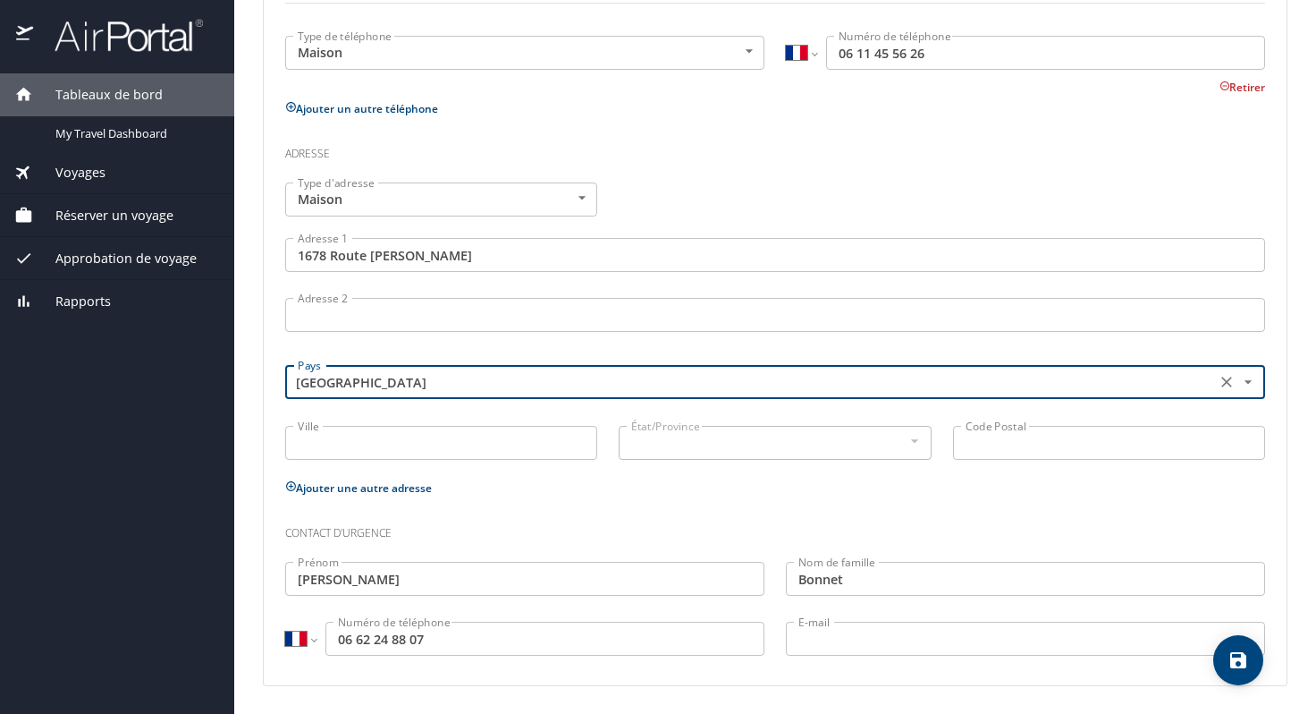
click at [368, 446] on input "Ville" at bounding box center [441, 443] width 312 height 34
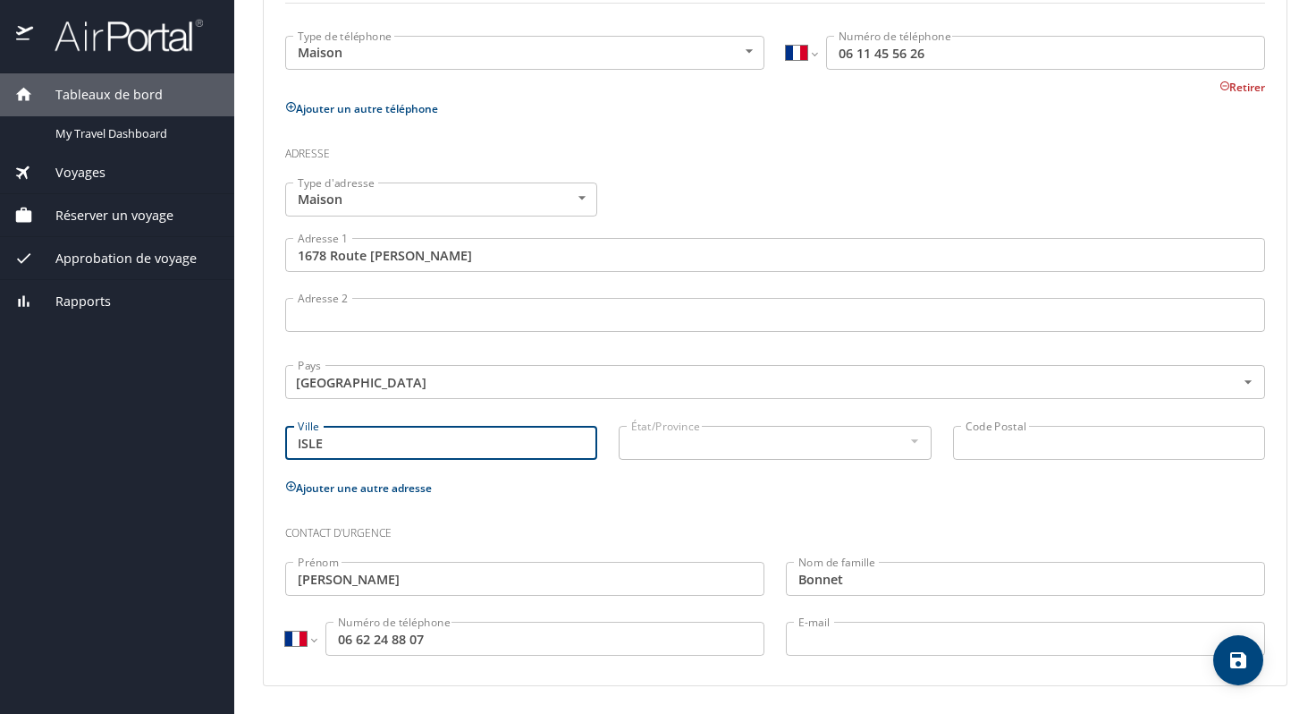
type input "ISLE"
click at [904, 437] on div at bounding box center [914, 440] width 20 height 21
click at [973, 445] on input "Code Postal" at bounding box center [1109, 443] width 312 height 34
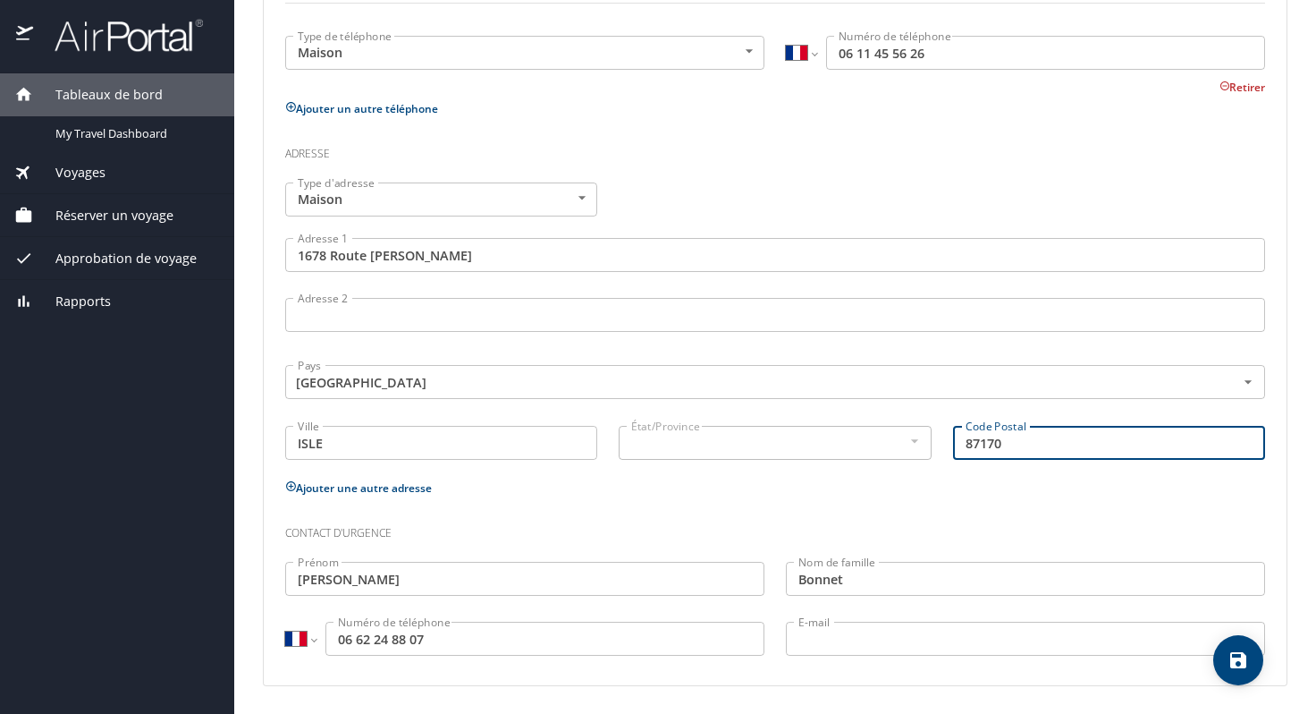
type input "87170"
click at [1240, 662] on icon "sauvegarder" at bounding box center [1238, 660] width 16 height 16
select select "FR"
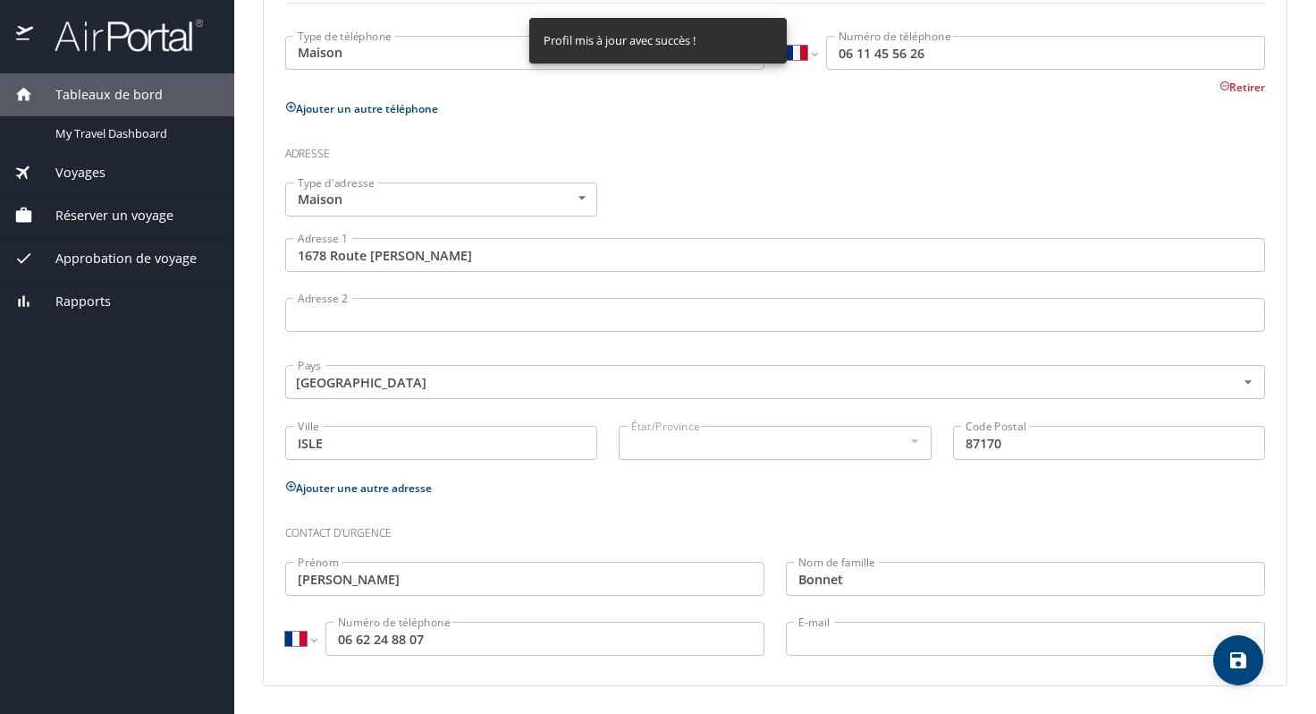
select select "FR"
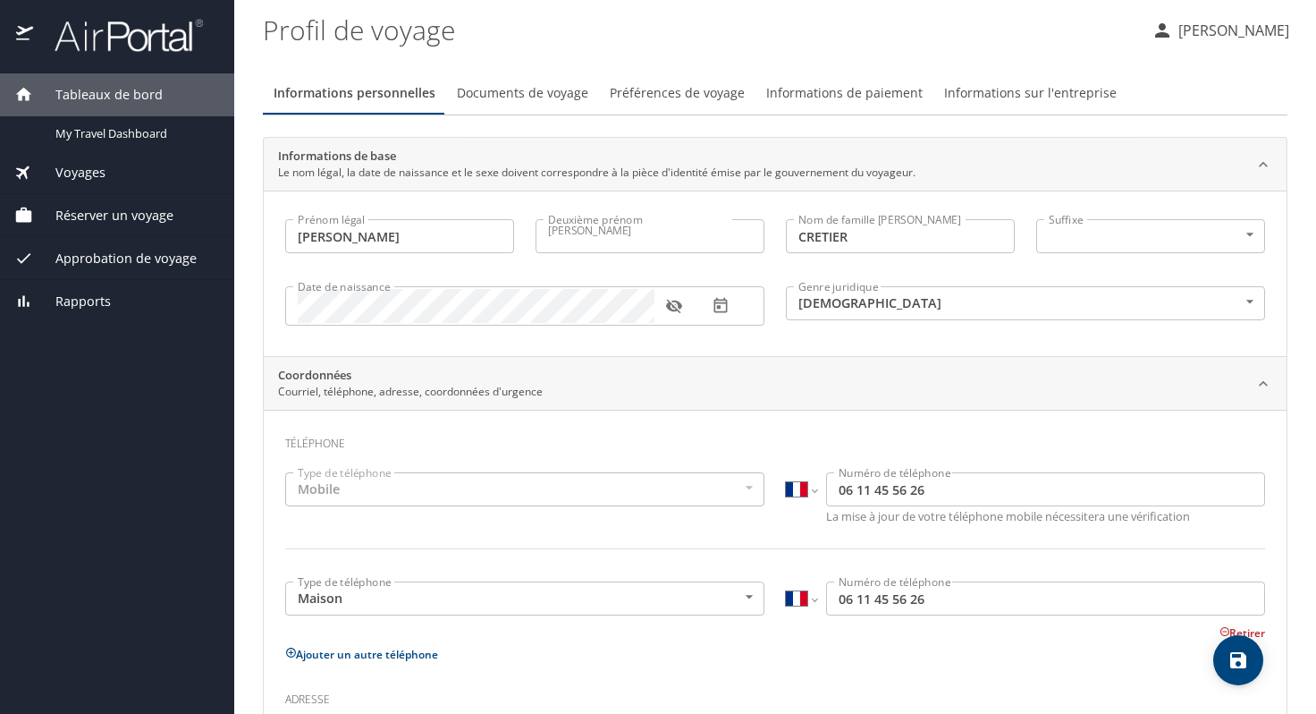
scroll to position [358, 0]
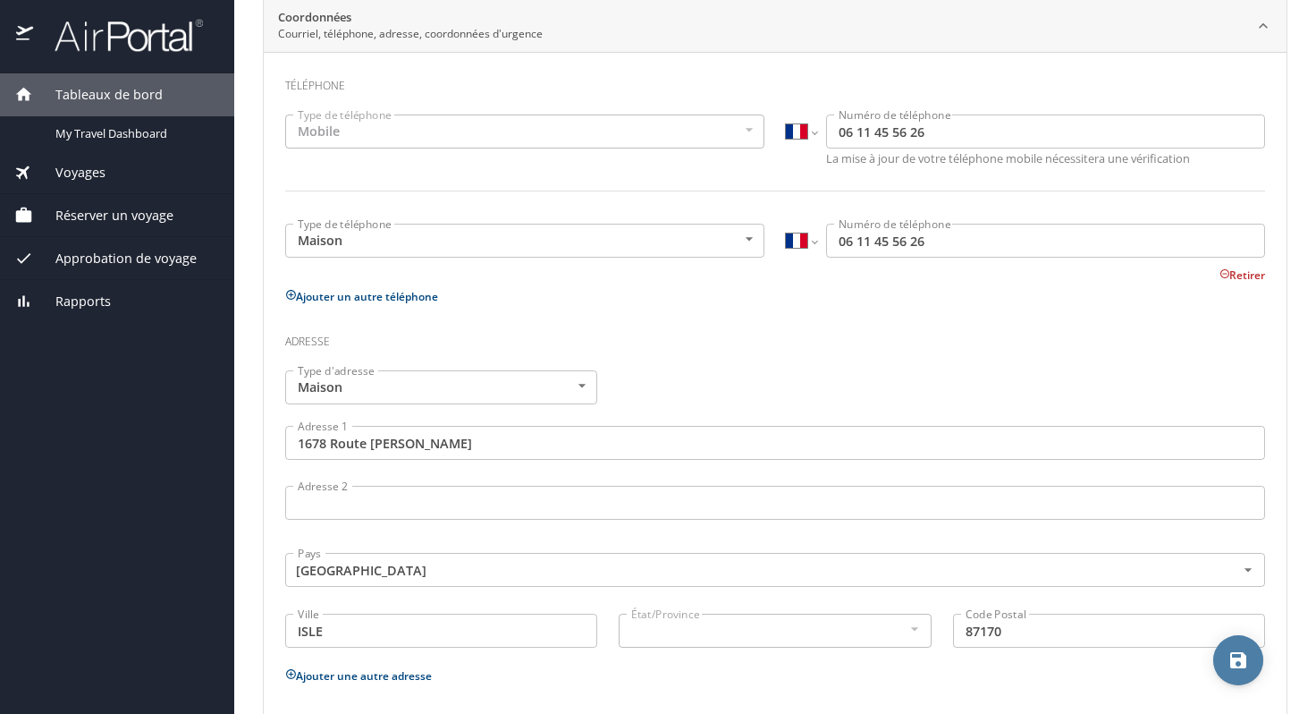
click at [1239, 662] on icon "sauvegarder" at bounding box center [1238, 659] width 21 height 21
select select "FR"
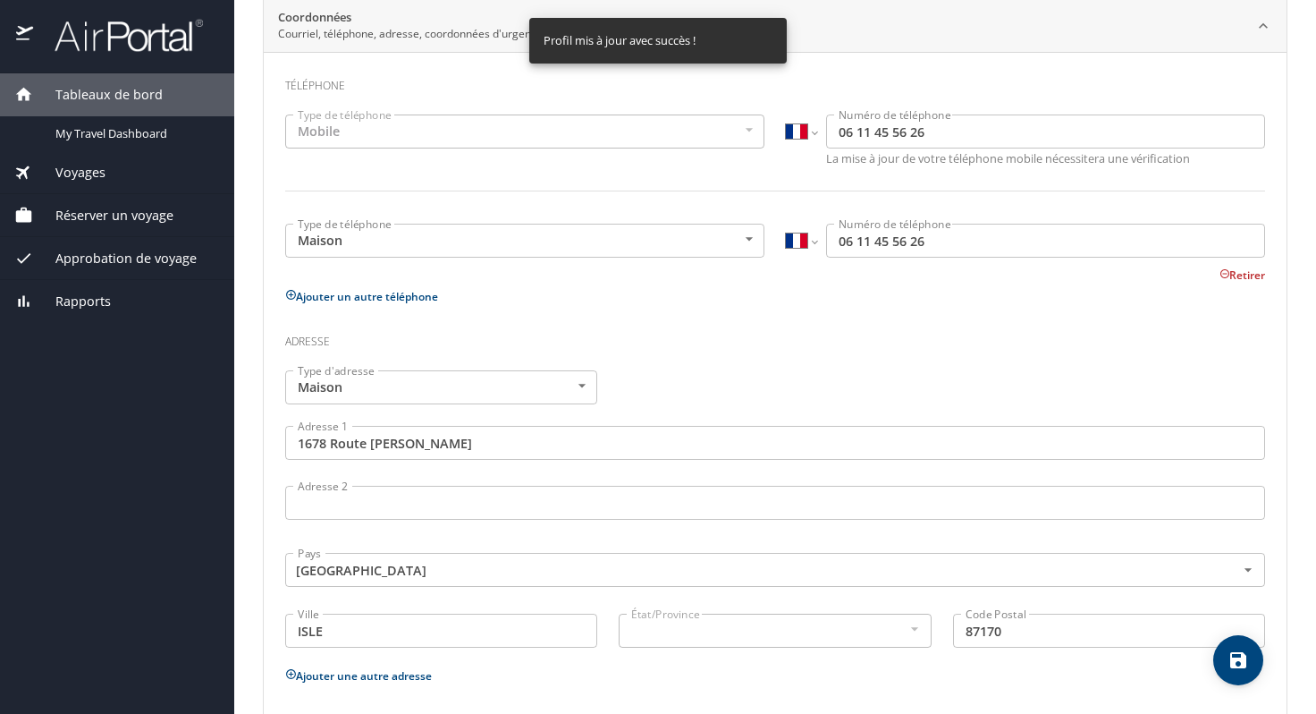
select select "FR"
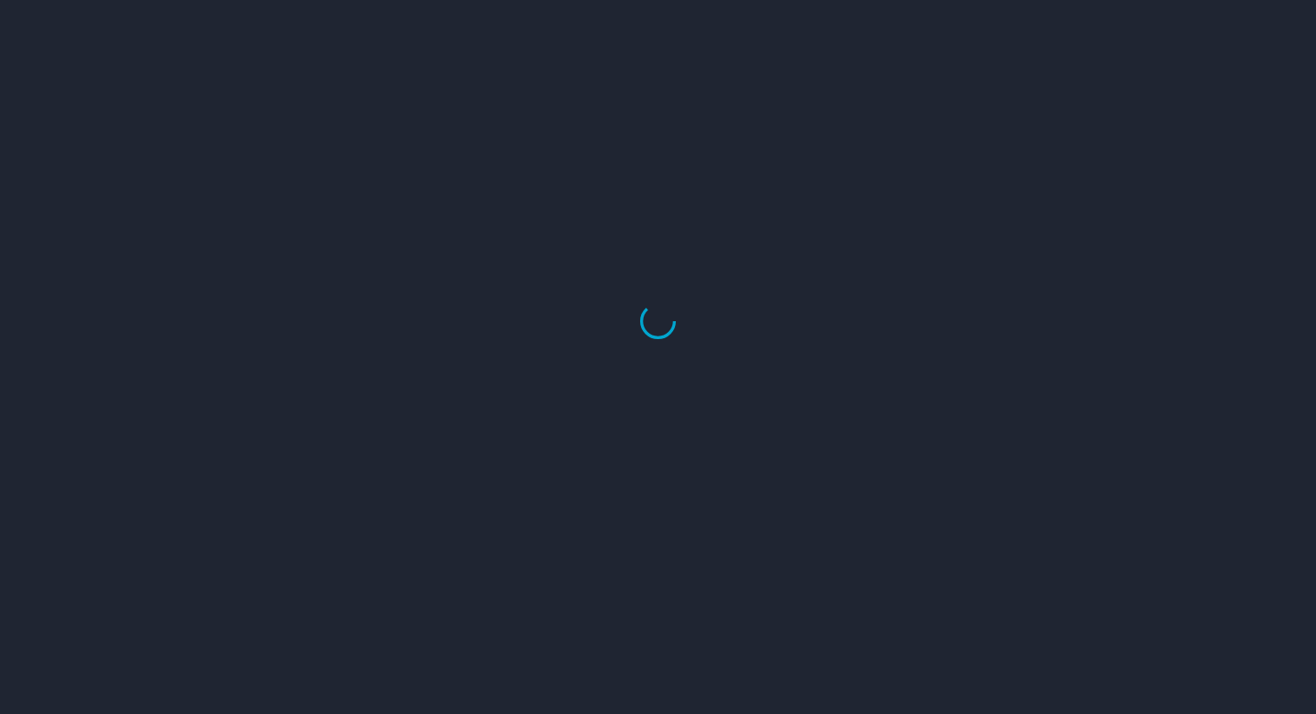
select select "US"
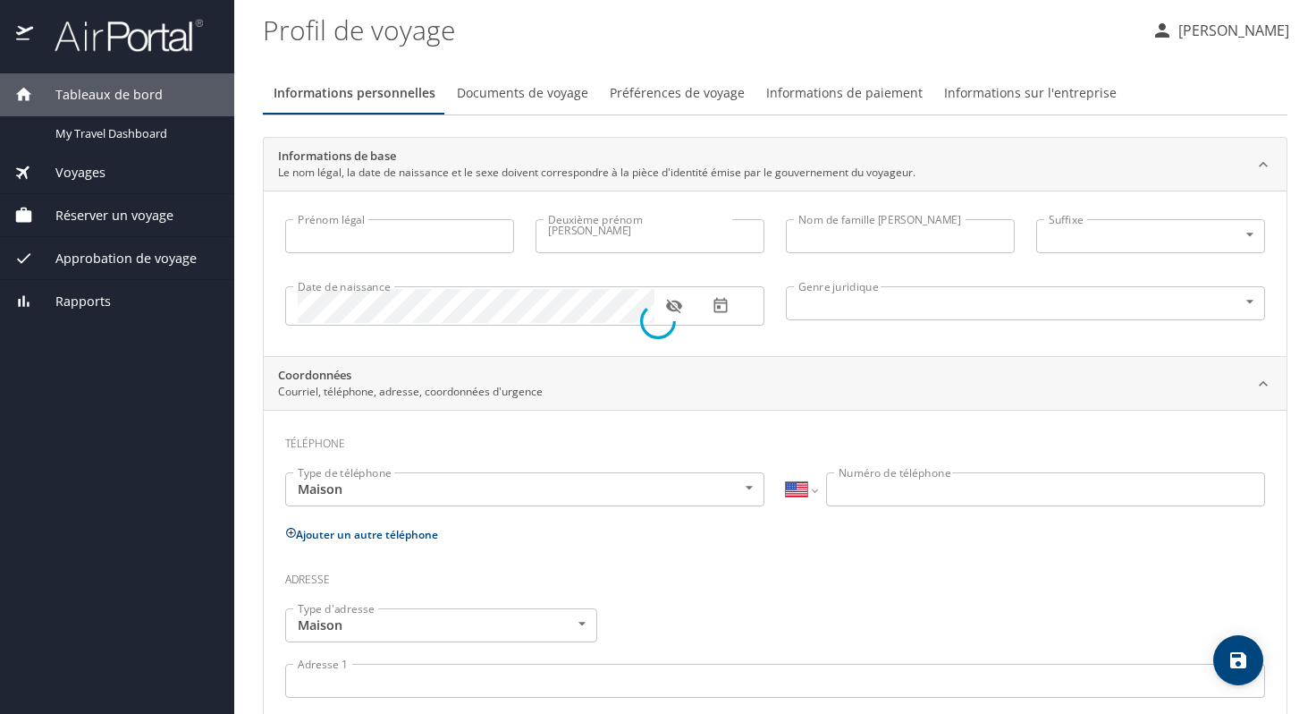
type input "[PERSON_NAME]"
type input "CRETIER"
type input "Male"
type input "Nathalie"
type input "Bonnet"
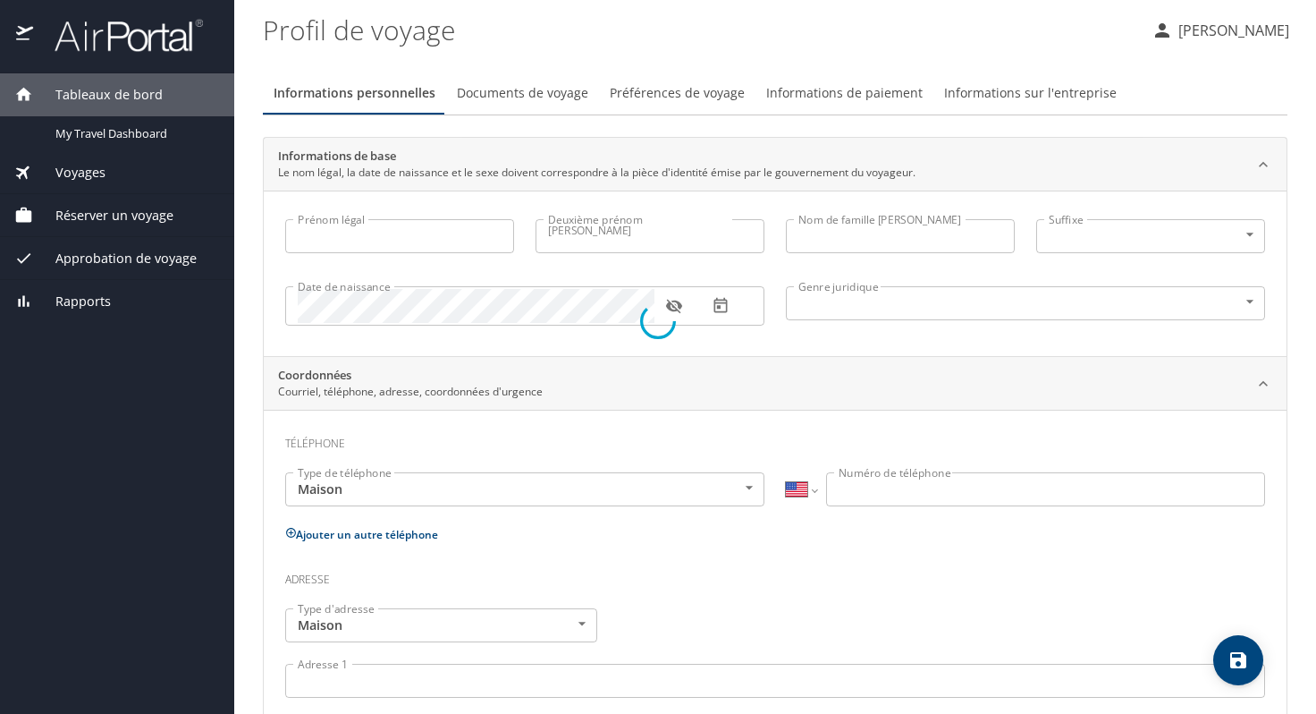
select select "FR"
type input "06 62 24 88 07"
select select "FR"
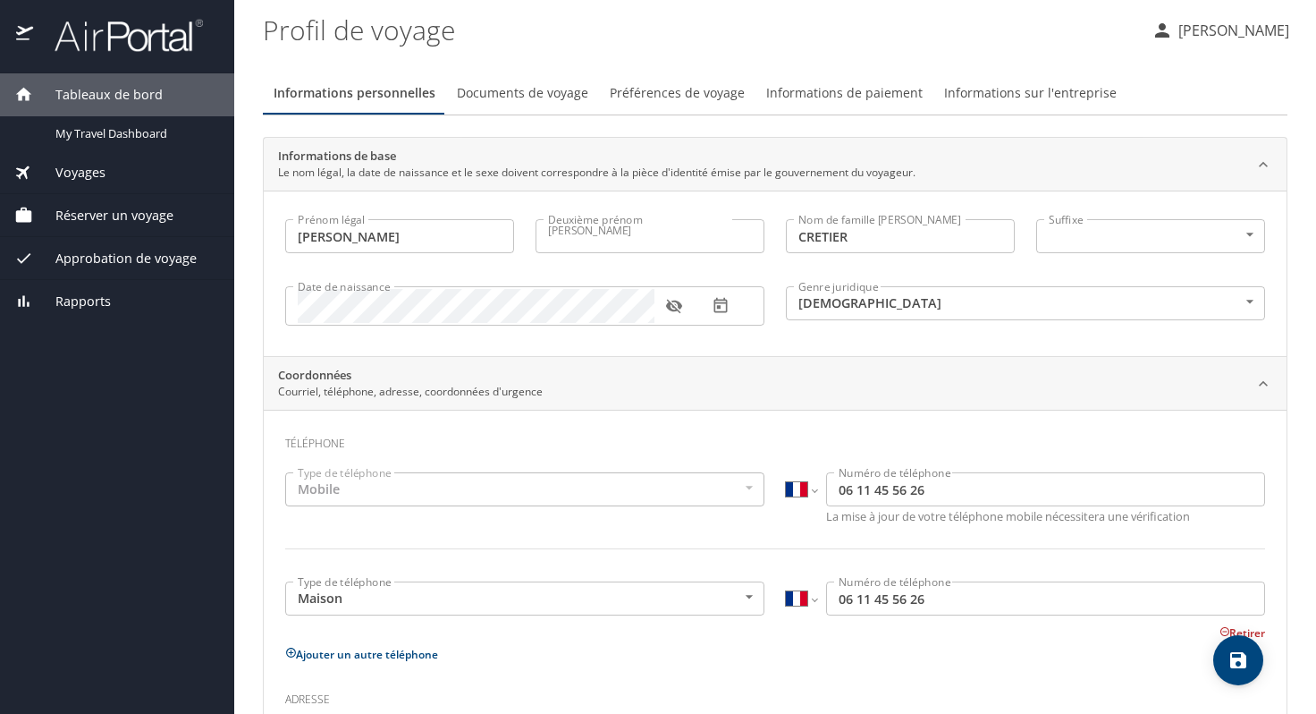
click at [533, 95] on font "Documents de voyage" at bounding box center [522, 92] width 131 height 17
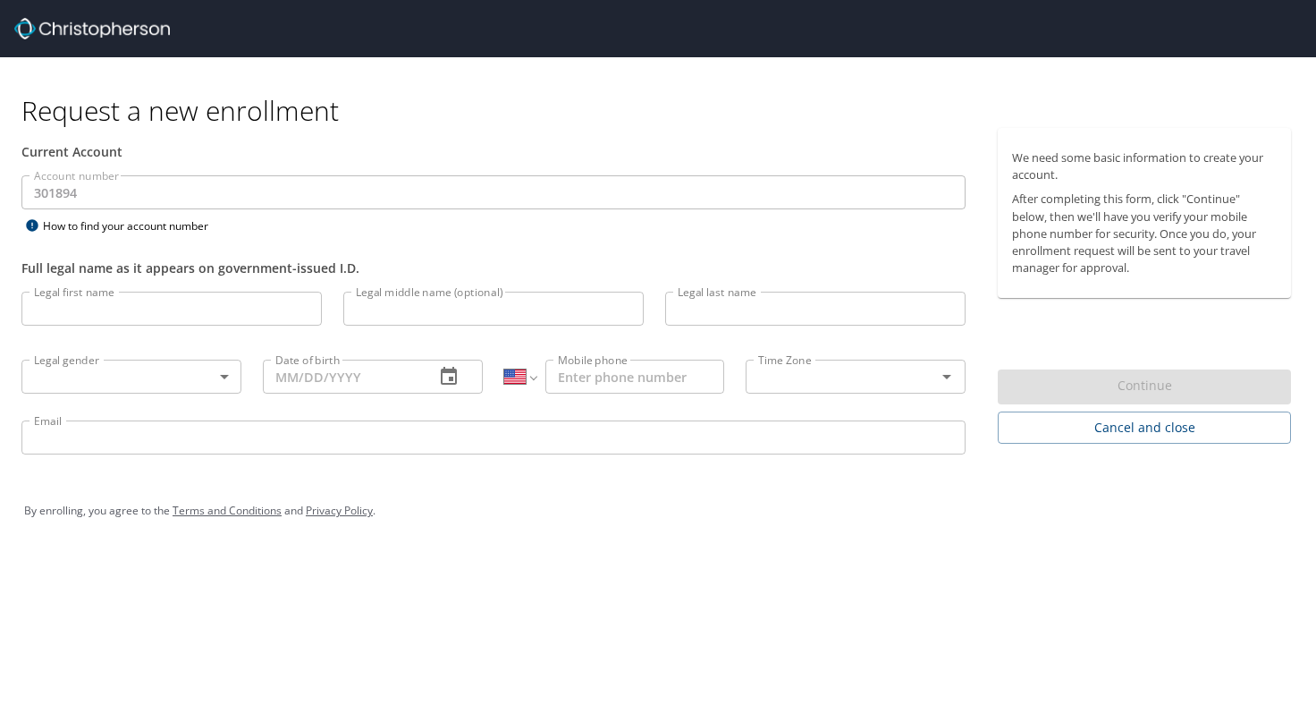
select select "US"
